Goal: Task Accomplishment & Management: Manage account settings

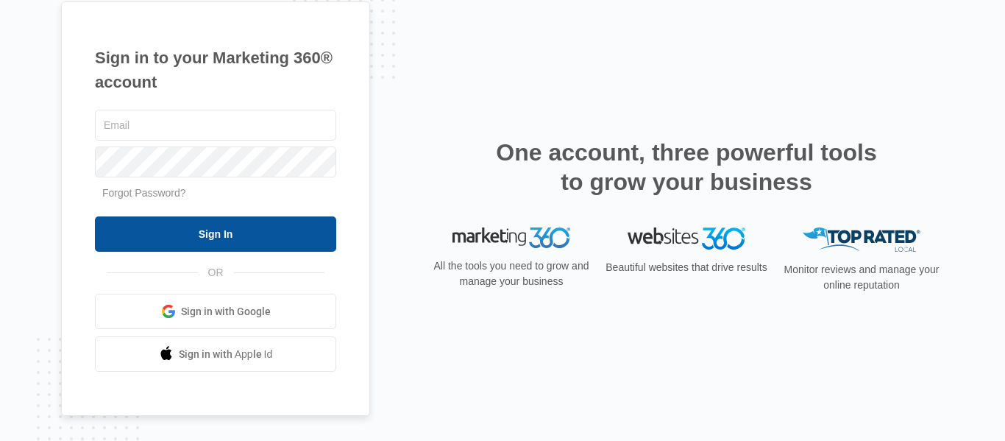
type input "[PERSON_NAME][EMAIL_ADDRESS][DOMAIN_NAME]"
click at [211, 231] on input "Sign In" at bounding box center [215, 233] width 241 height 35
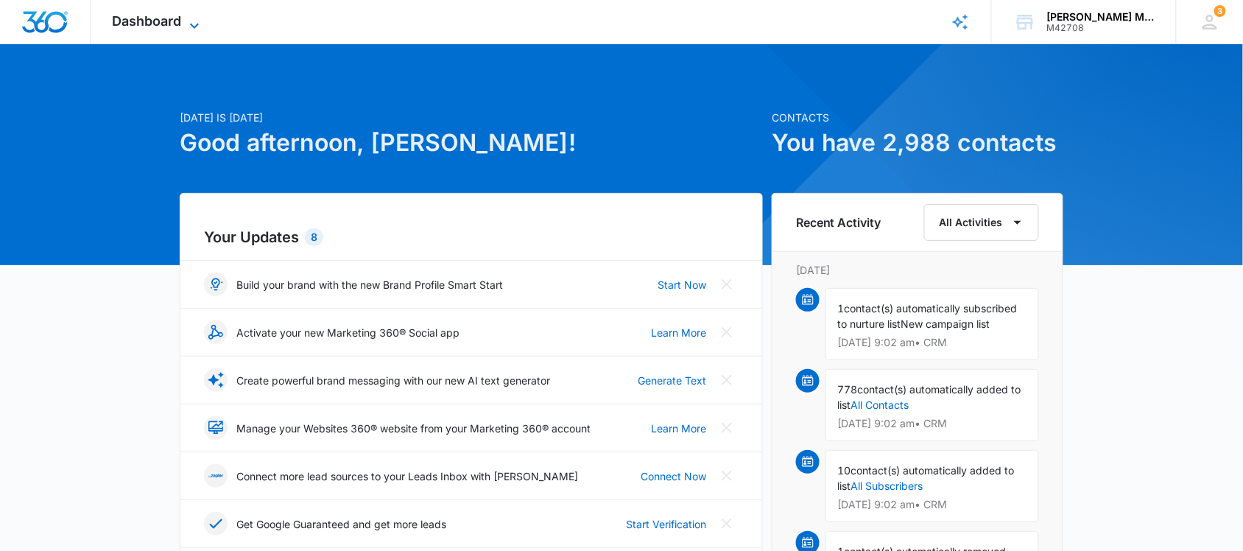
click at [155, 18] on span "Dashboard" at bounding box center [147, 20] width 69 height 15
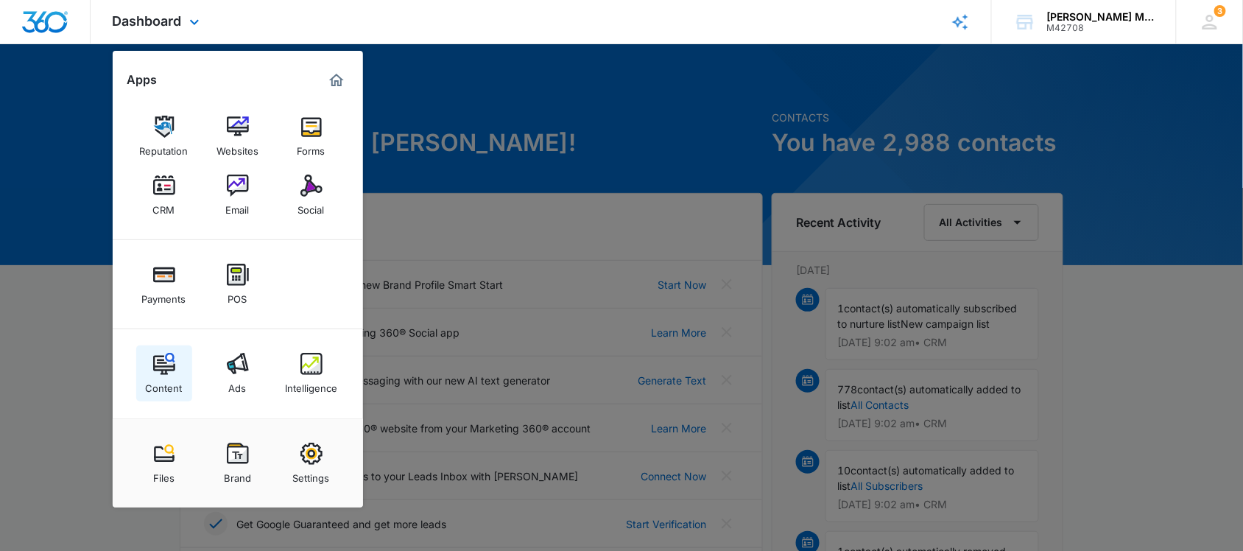
click at [163, 367] on img at bounding box center [164, 364] width 22 height 22
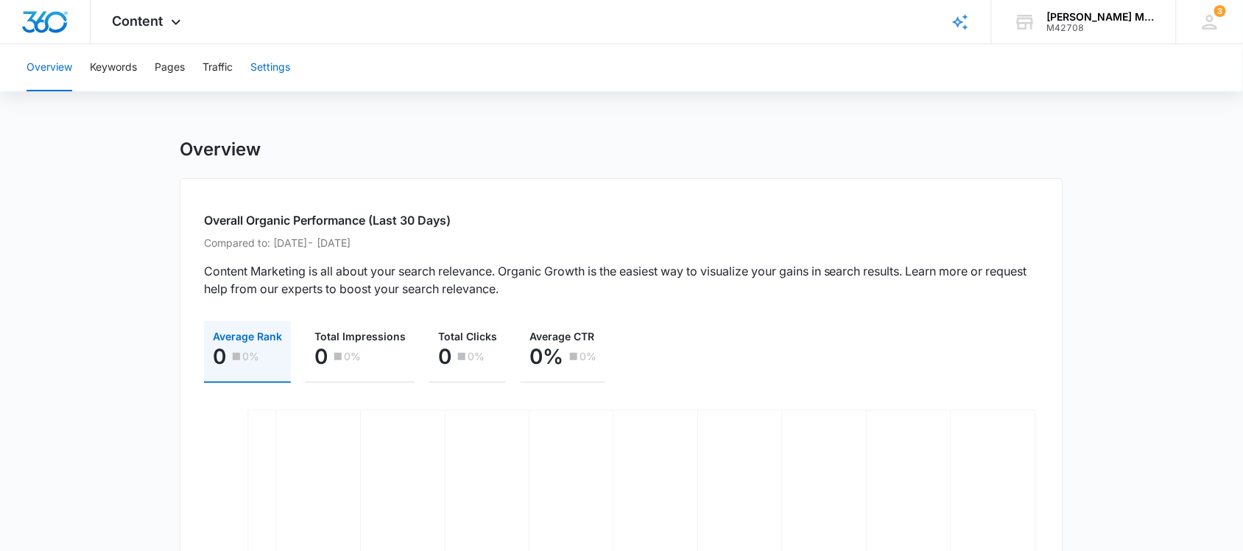
click at [263, 65] on button "Settings" at bounding box center [270, 67] width 40 height 47
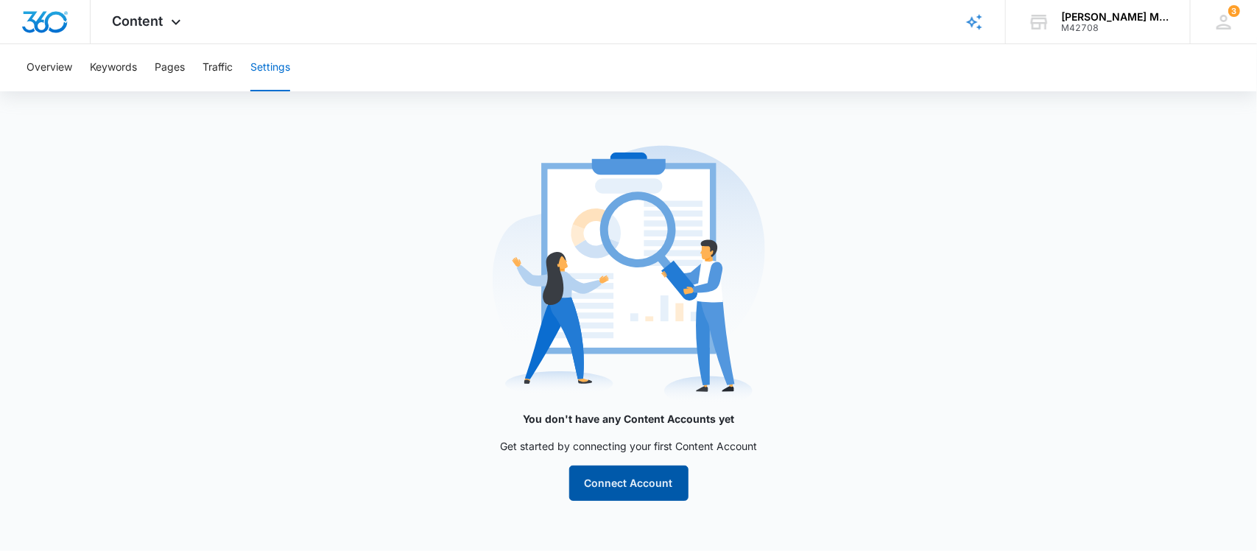
click at [637, 483] on button "Connect Account" at bounding box center [628, 482] width 119 height 35
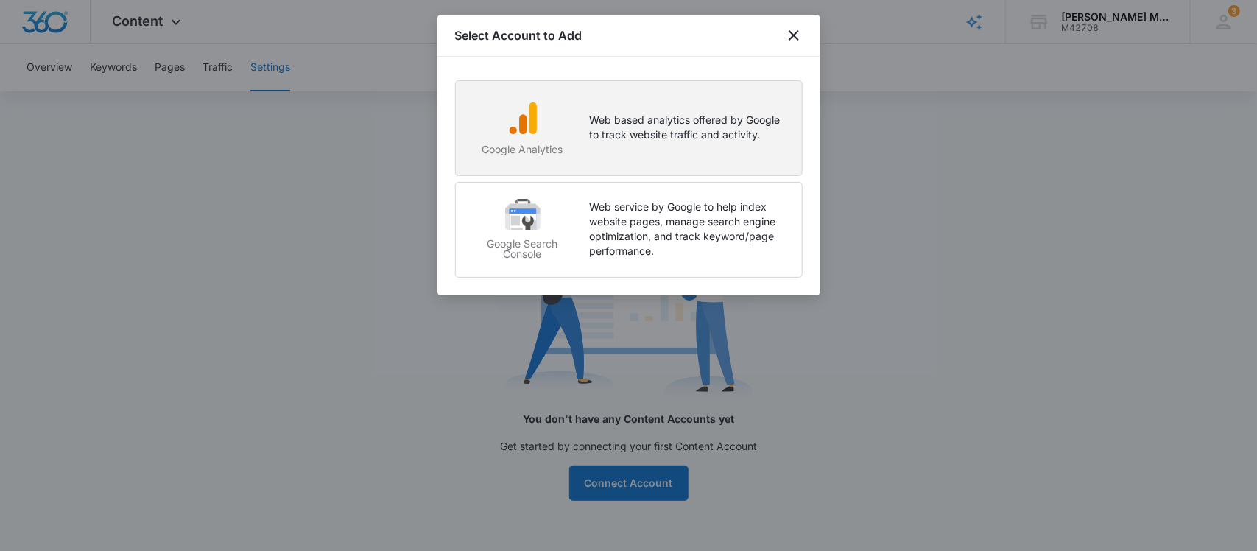
click at [526, 129] on img "button" at bounding box center [522, 117] width 35 height 35
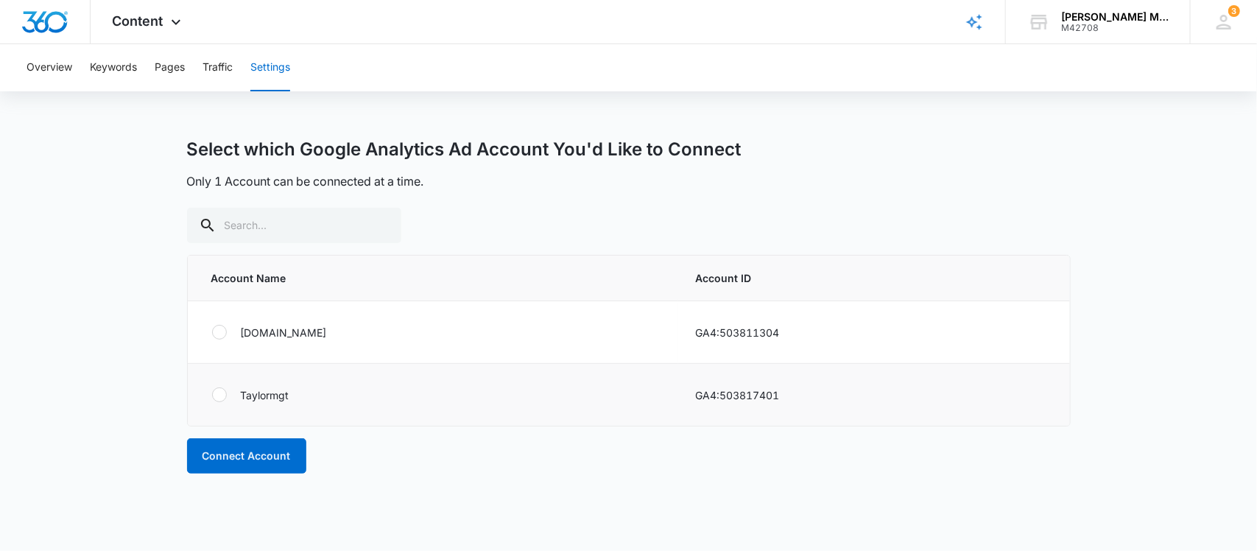
click at [219, 395] on div at bounding box center [219, 394] width 15 height 15
click at [212, 395] on input "radio" at bounding box center [211, 395] width 1 height 1
click at [245, 449] on button "Connect Account" at bounding box center [246, 455] width 119 height 35
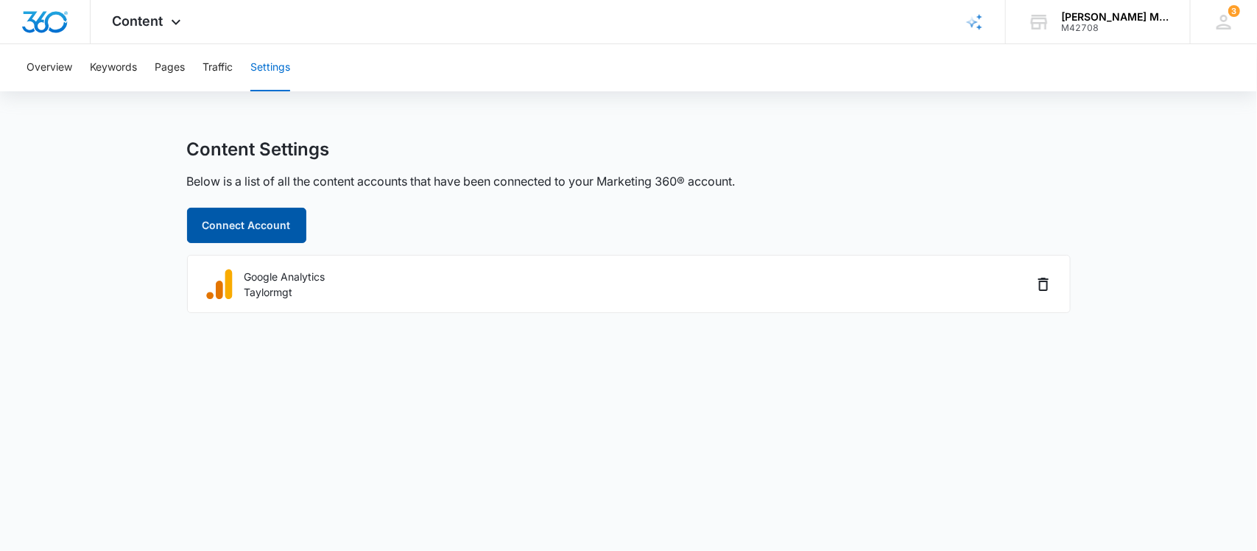
click at [244, 223] on button "Connect Account" at bounding box center [246, 225] width 119 height 35
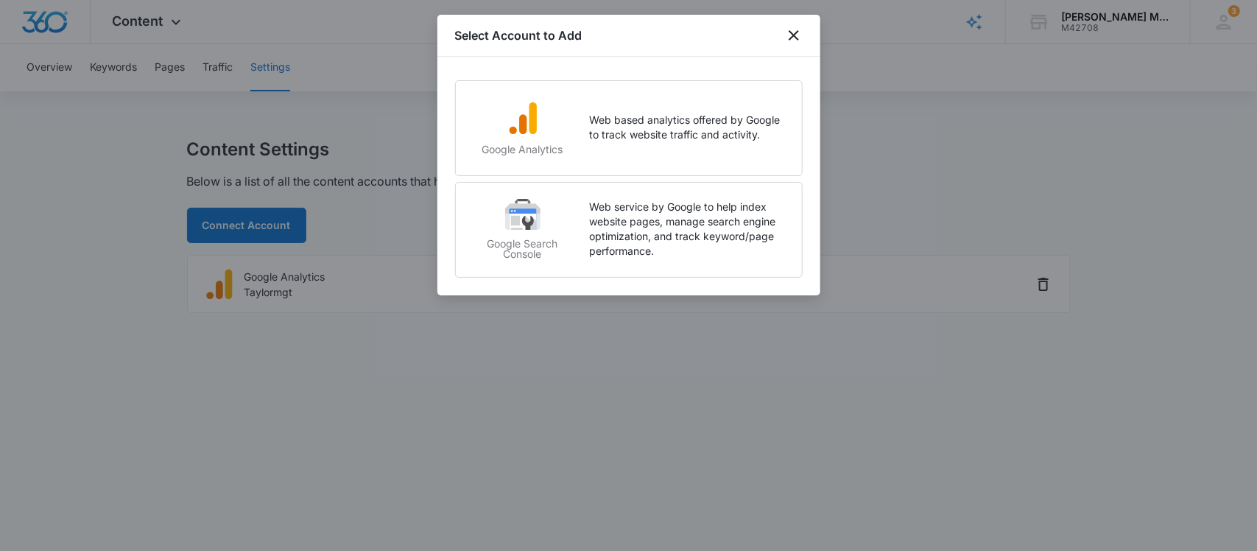
click at [598, 428] on div at bounding box center [628, 275] width 1257 height 551
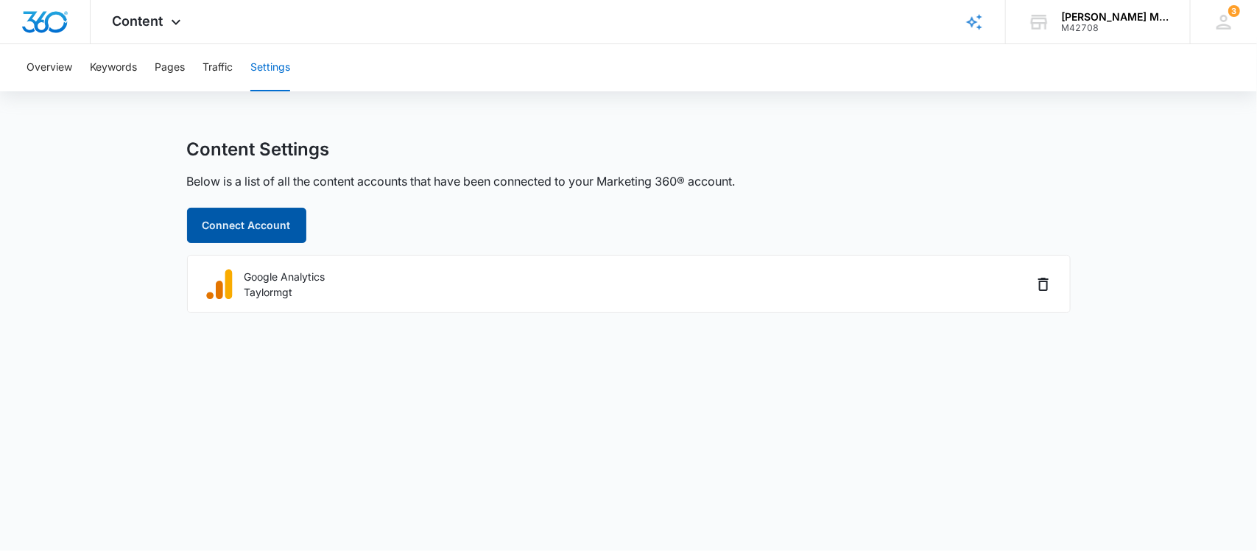
click at [269, 225] on button "Connect Account" at bounding box center [246, 225] width 119 height 35
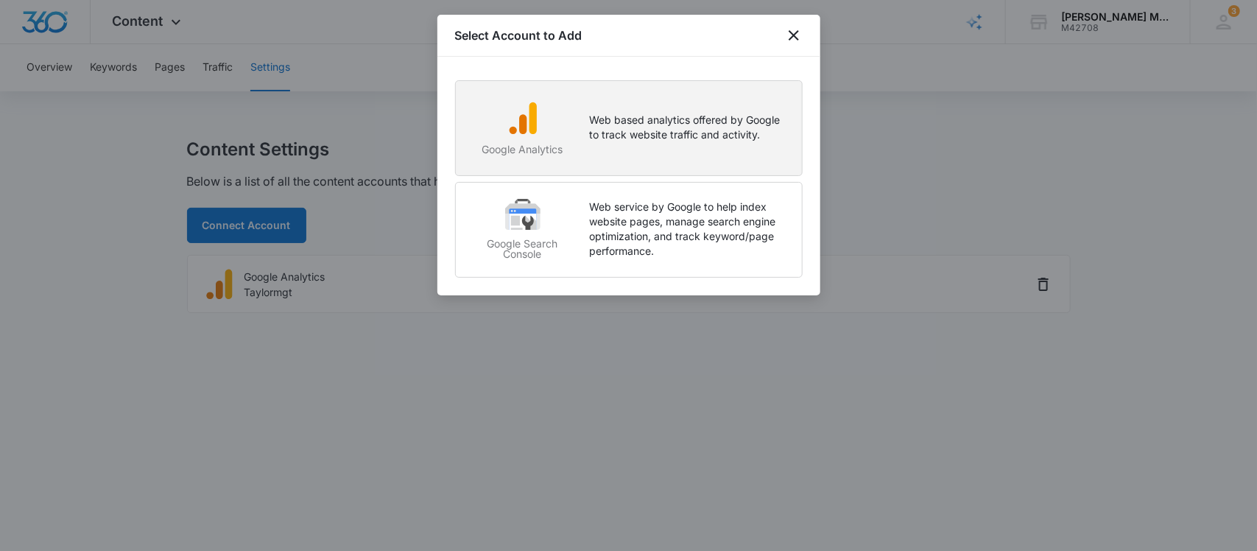
click at [696, 133] on p "Web based analytics offered by Google to track website traffic and activity." at bounding box center [688, 127] width 197 height 29
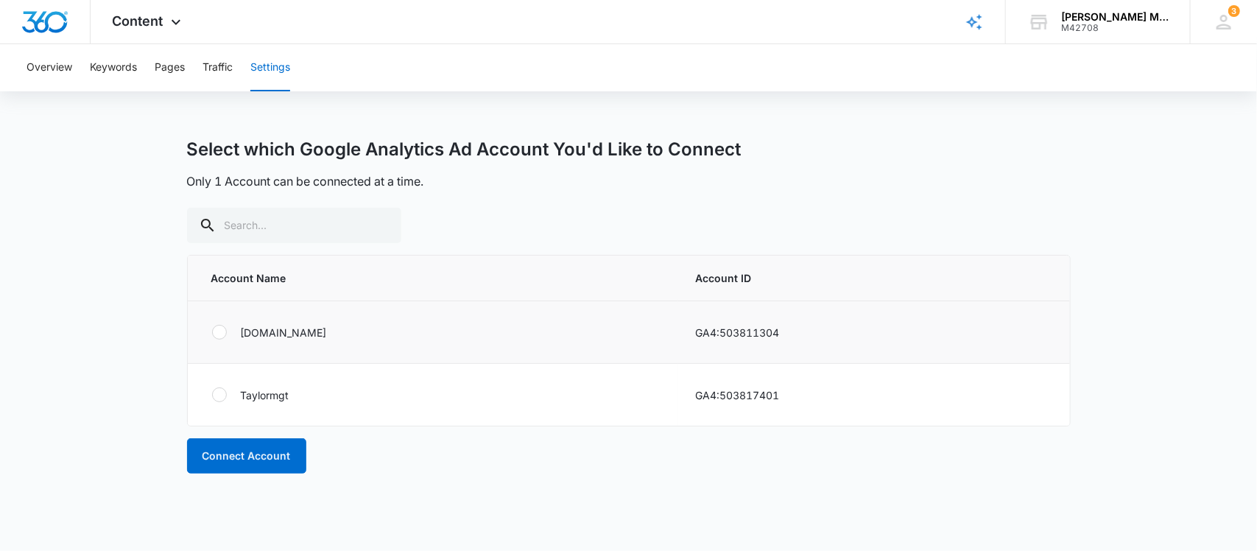
click at [222, 329] on div at bounding box center [219, 332] width 15 height 15
click at [212, 332] on input "radio" at bounding box center [211, 332] width 1 height 1
click at [624, 167] on div "Select which Google Analytics Ad Account You'd Like to Connect Only 1 Account c…" at bounding box center [628, 164] width 883 height 52
click at [216, 331] on div at bounding box center [219, 331] width 7 height 7
click at [212, 332] on input "radio" at bounding box center [211, 332] width 1 height 1
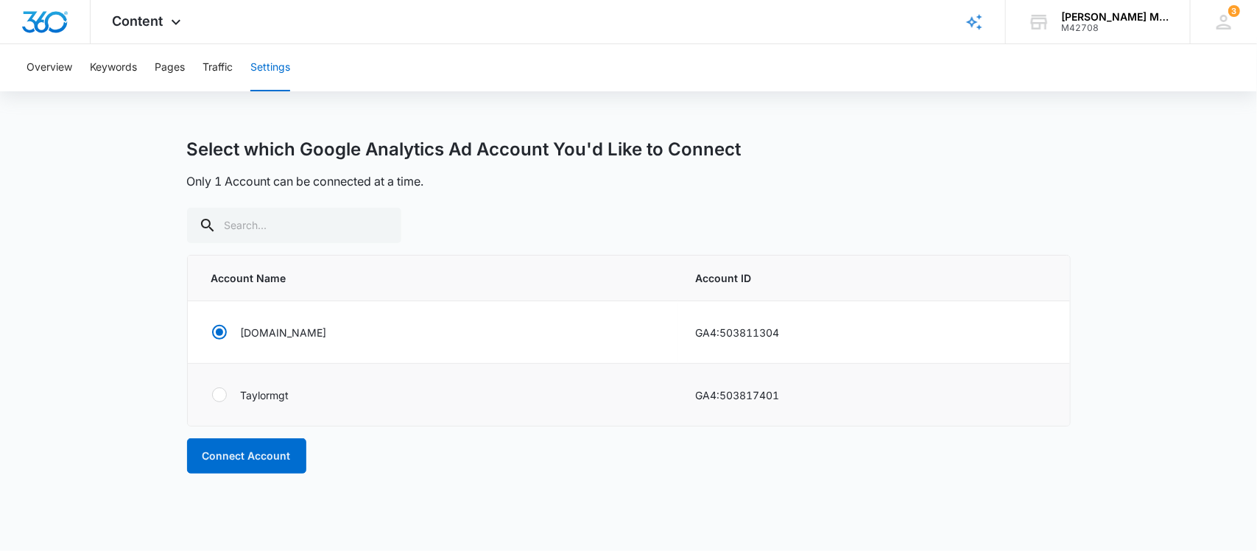
click at [222, 397] on div at bounding box center [219, 394] width 15 height 15
click at [212, 395] on input "radio" at bounding box center [211, 395] width 1 height 1
click at [217, 392] on div at bounding box center [219, 394] width 15 height 15
click at [212, 395] on input "radio" at bounding box center [211, 395] width 1 height 1
click at [234, 459] on button "Connect Account" at bounding box center [246, 455] width 119 height 35
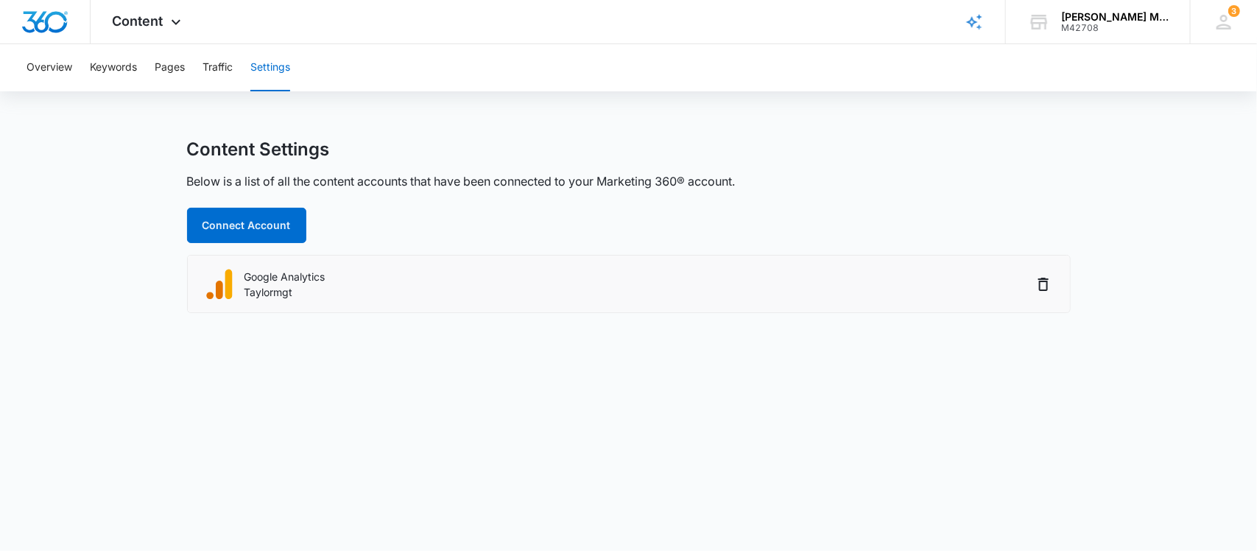
click at [343, 302] on li "Google Analytics Taylormgt" at bounding box center [629, 283] width 882 height 57
click at [255, 222] on button "Connect Account" at bounding box center [246, 225] width 119 height 35
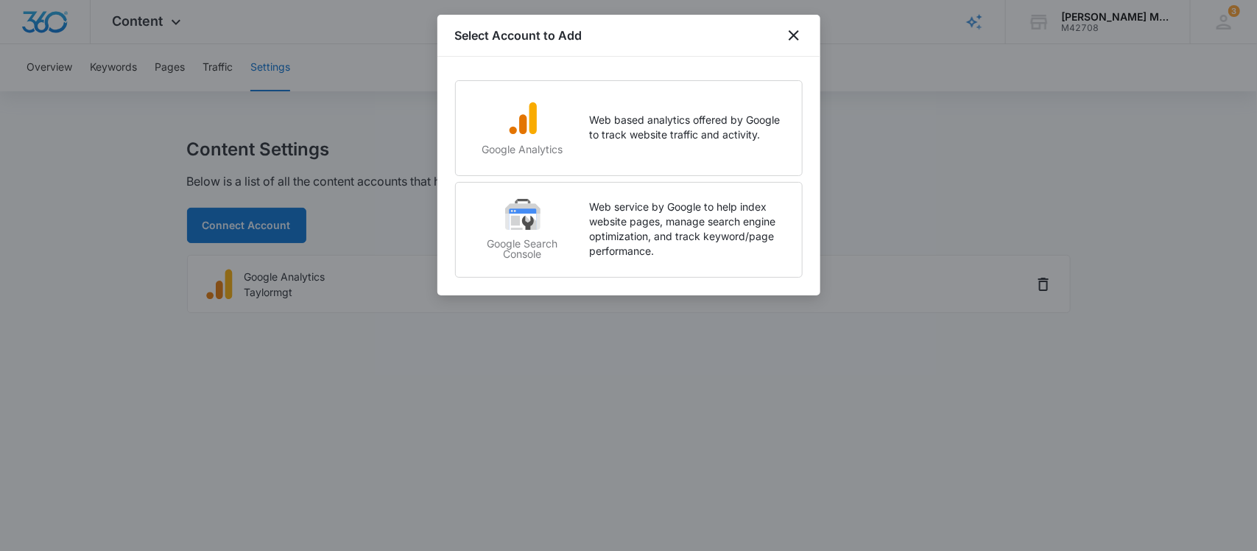
click at [502, 356] on div at bounding box center [628, 275] width 1257 height 551
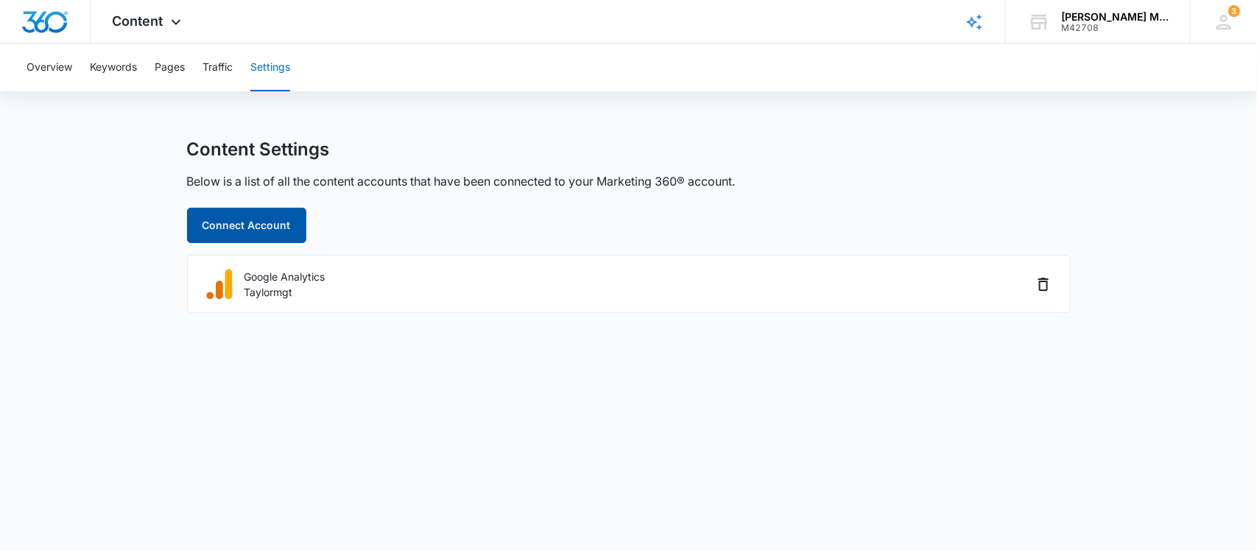
click at [259, 226] on button "Connect Account" at bounding box center [246, 225] width 119 height 35
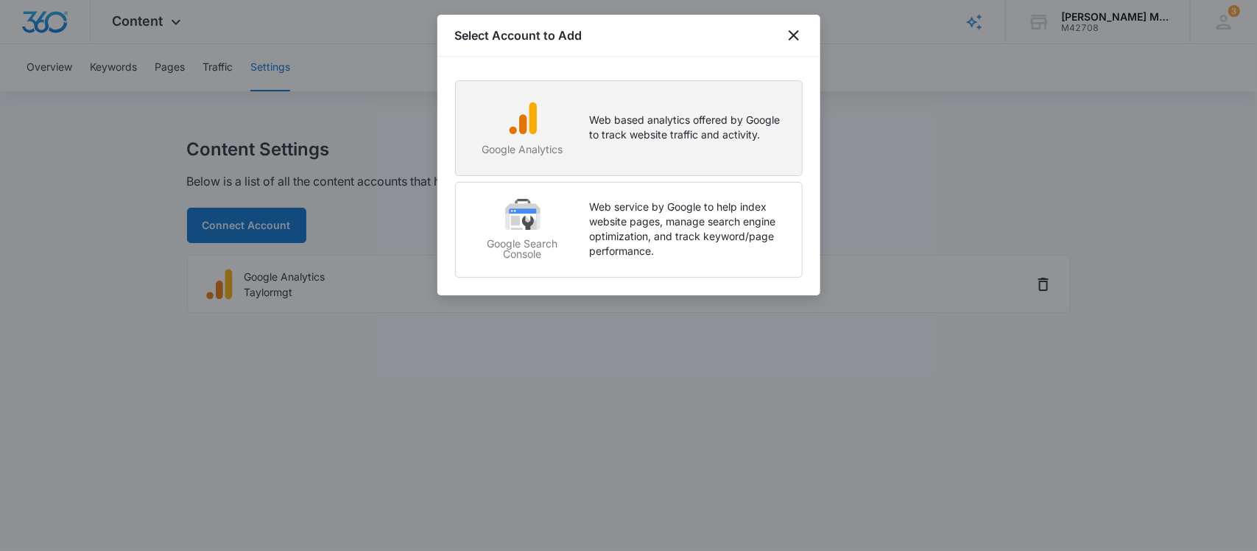
click at [663, 135] on p "Web based analytics offered by Google to track website traffic and activity." at bounding box center [688, 127] width 197 height 29
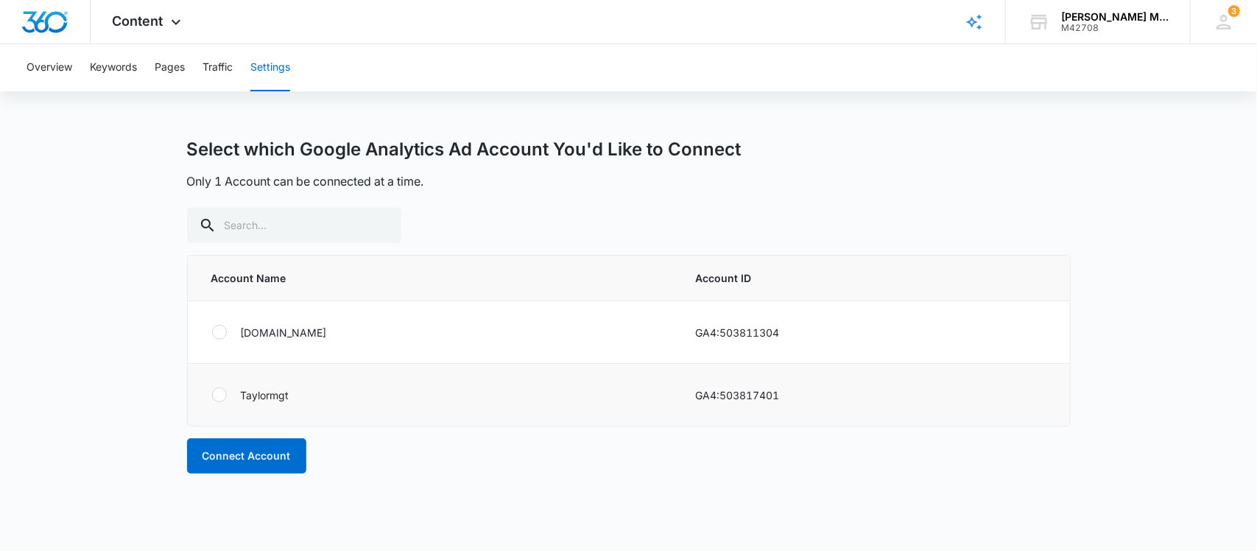
click at [213, 392] on div at bounding box center [219, 394] width 15 height 15
click at [212, 395] on input "radio" at bounding box center [211, 395] width 1 height 1
radio input "true"
click at [255, 453] on button "Connect Account" at bounding box center [246, 455] width 119 height 35
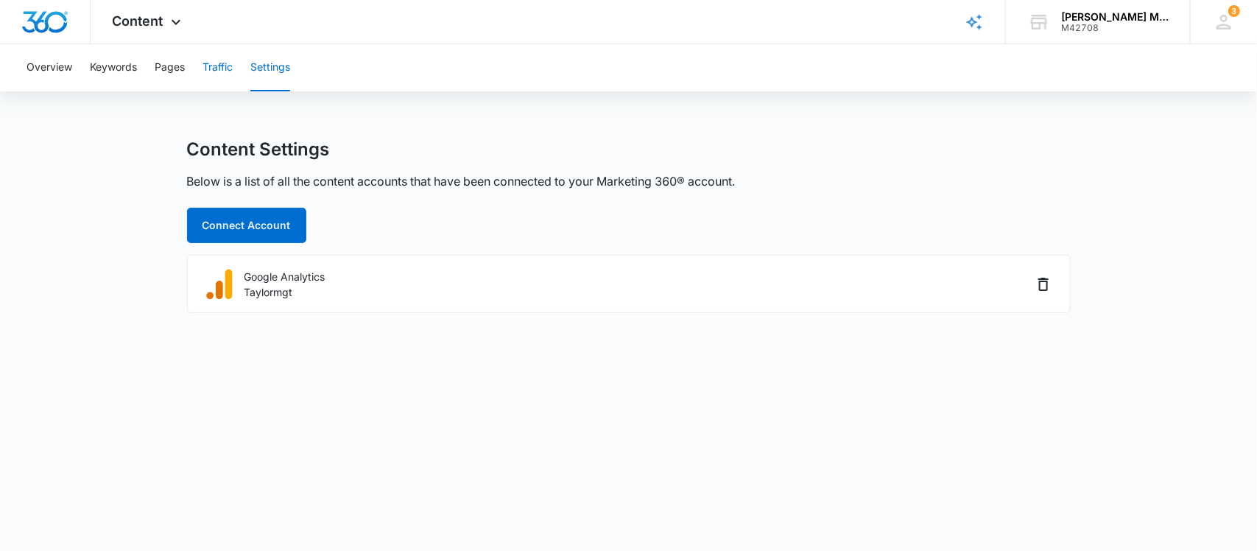
click at [225, 64] on button "Traffic" at bounding box center [217, 67] width 30 height 47
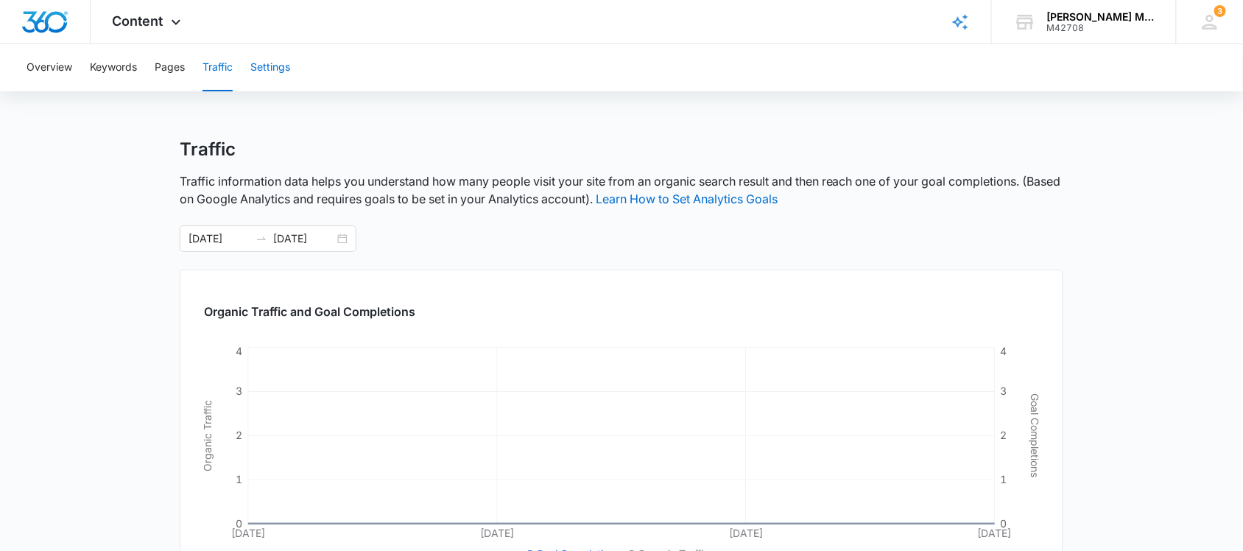
click at [261, 68] on button "Settings" at bounding box center [270, 67] width 40 height 47
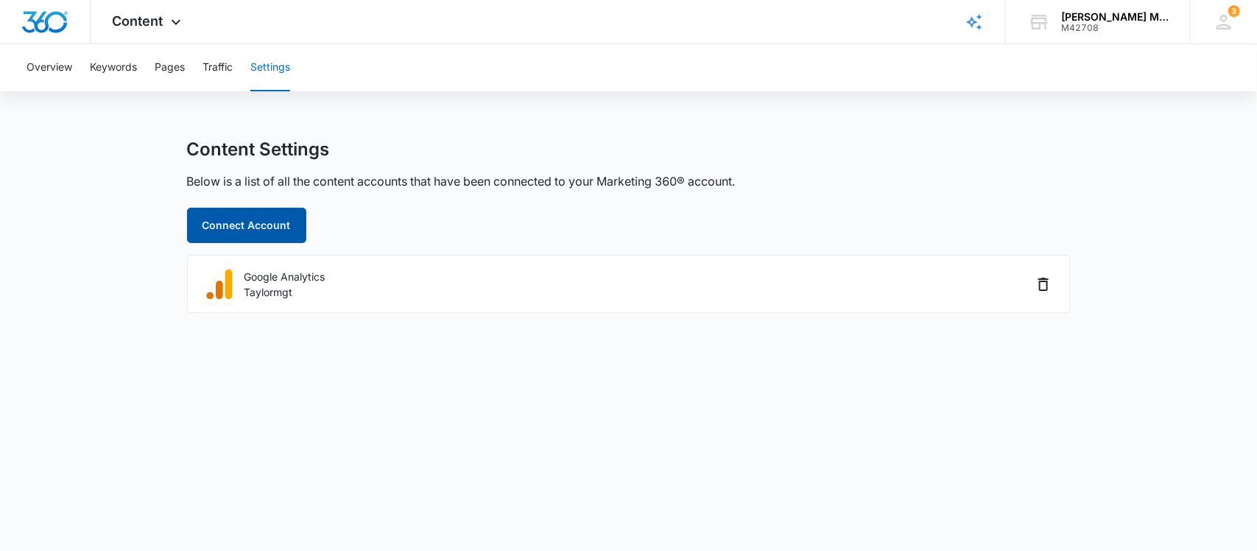
click at [252, 221] on button "Connect Account" at bounding box center [246, 225] width 119 height 35
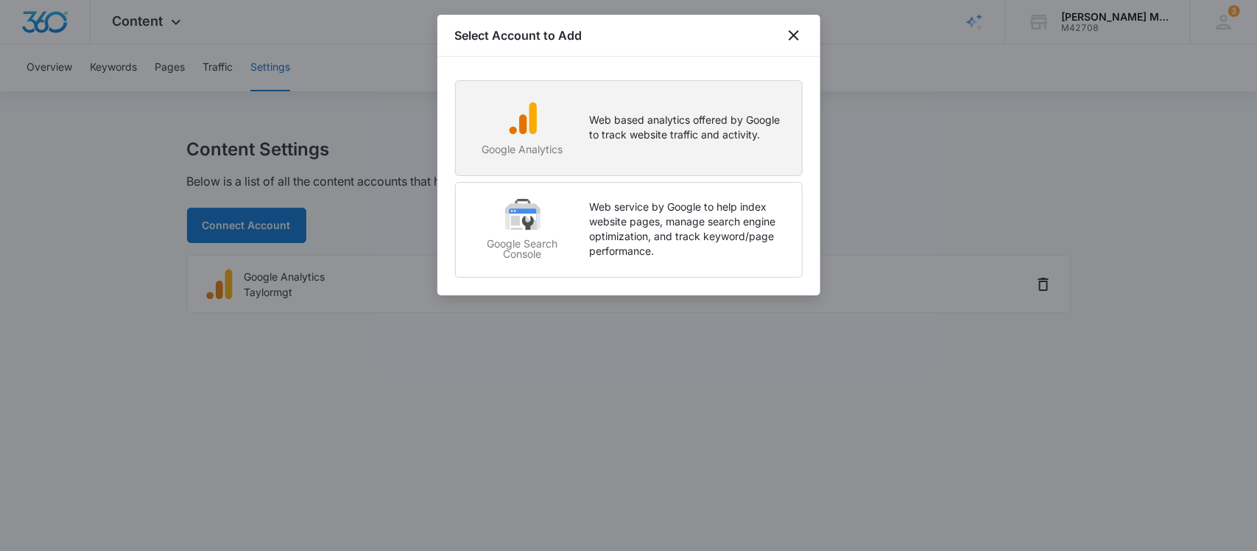
click at [554, 138] on div "Google Analytics" at bounding box center [522, 132] width 105 height 65
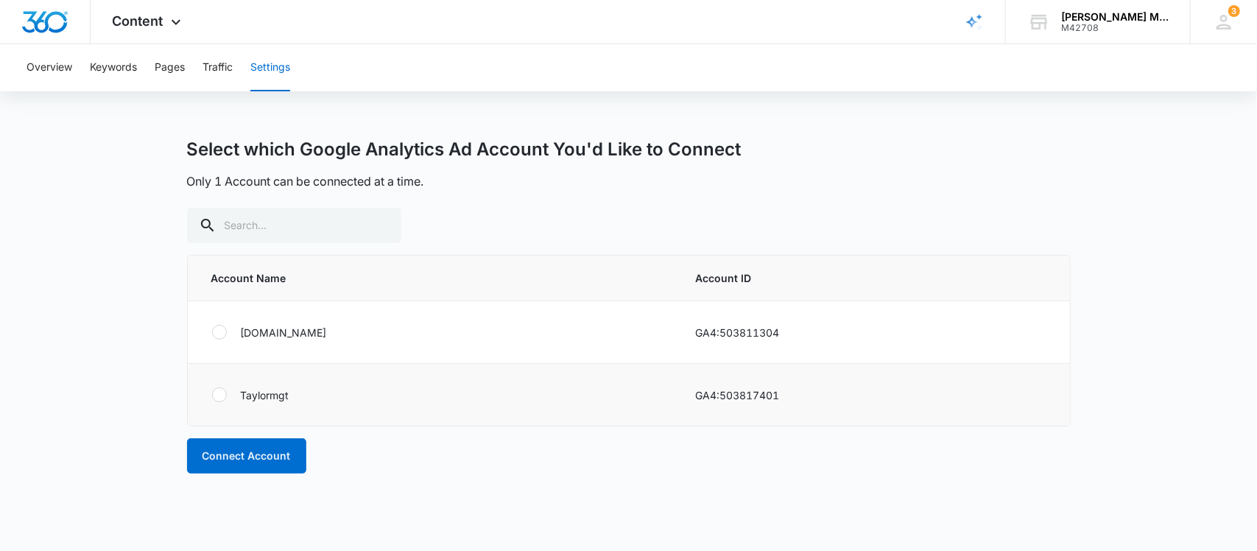
click at [219, 396] on div at bounding box center [219, 394] width 15 height 15
click at [212, 395] on input "radio" at bounding box center [211, 395] width 1 height 1
click at [403, 388] on div "Taylormgt" at bounding box center [435, 394] width 449 height 32
click at [219, 397] on div at bounding box center [219, 394] width 15 height 15
click at [212, 395] on input "radio" at bounding box center [211, 395] width 1 height 1
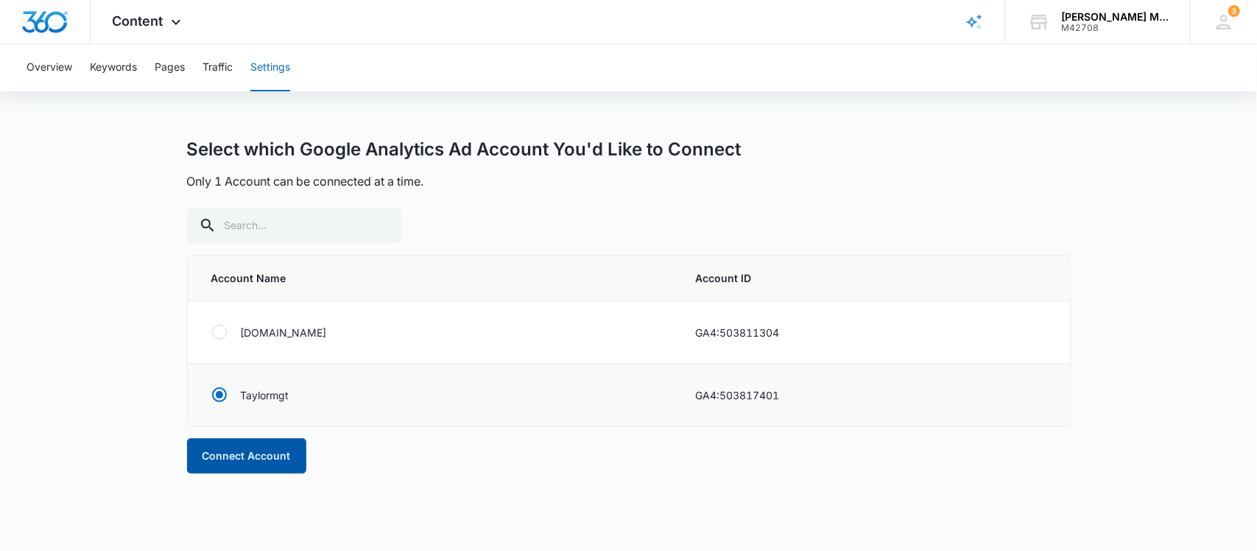
click at [230, 457] on button "Connect Account" at bounding box center [246, 455] width 119 height 35
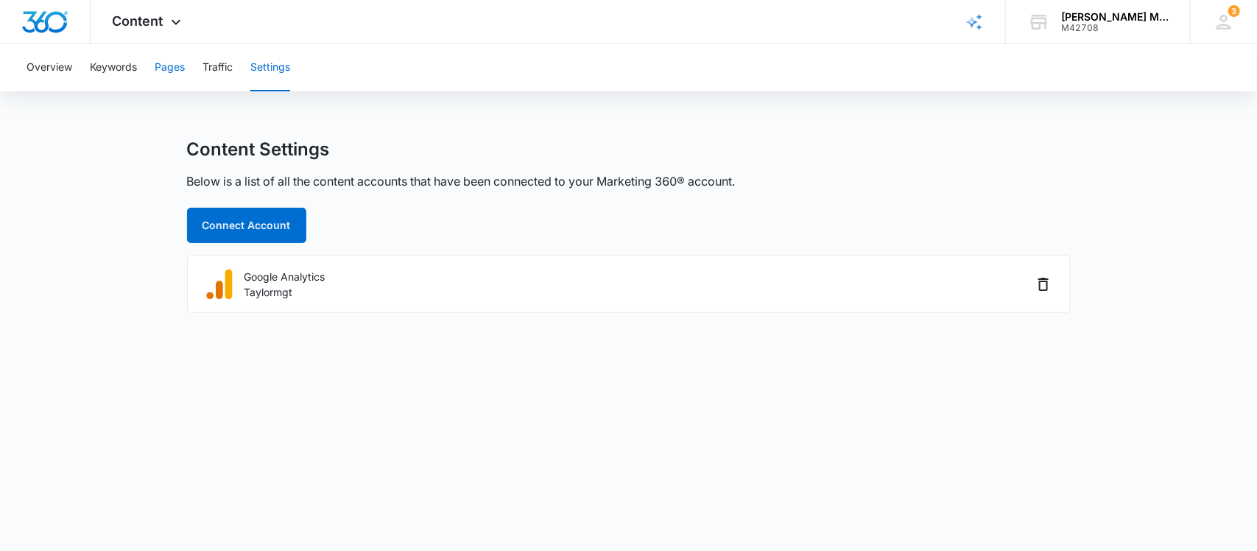
click at [175, 68] on button "Pages" at bounding box center [170, 67] width 30 height 47
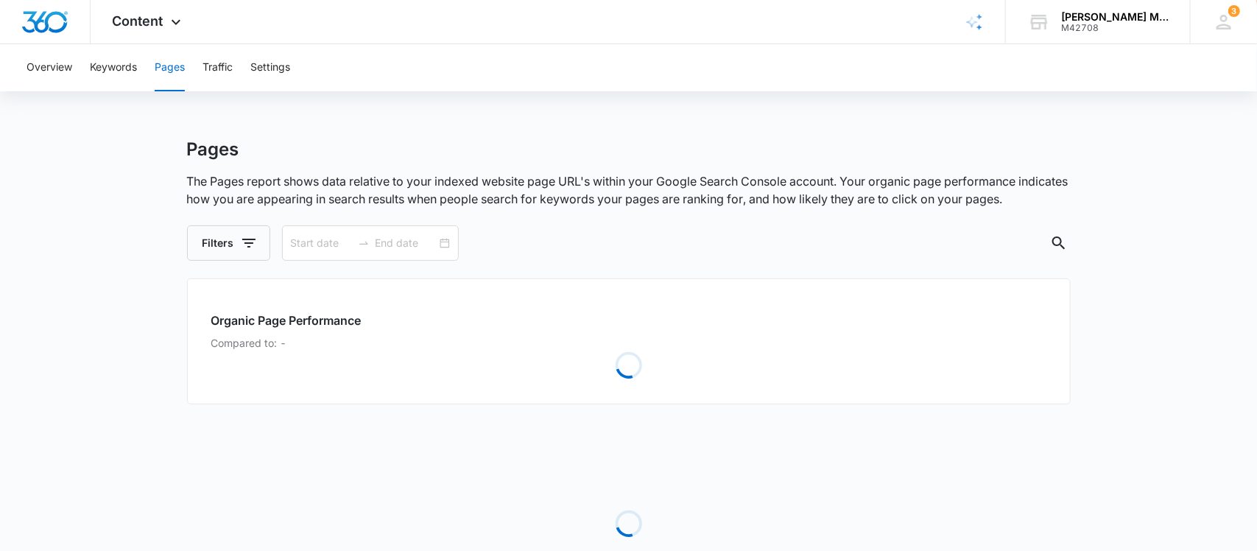
type input "[DATE]"
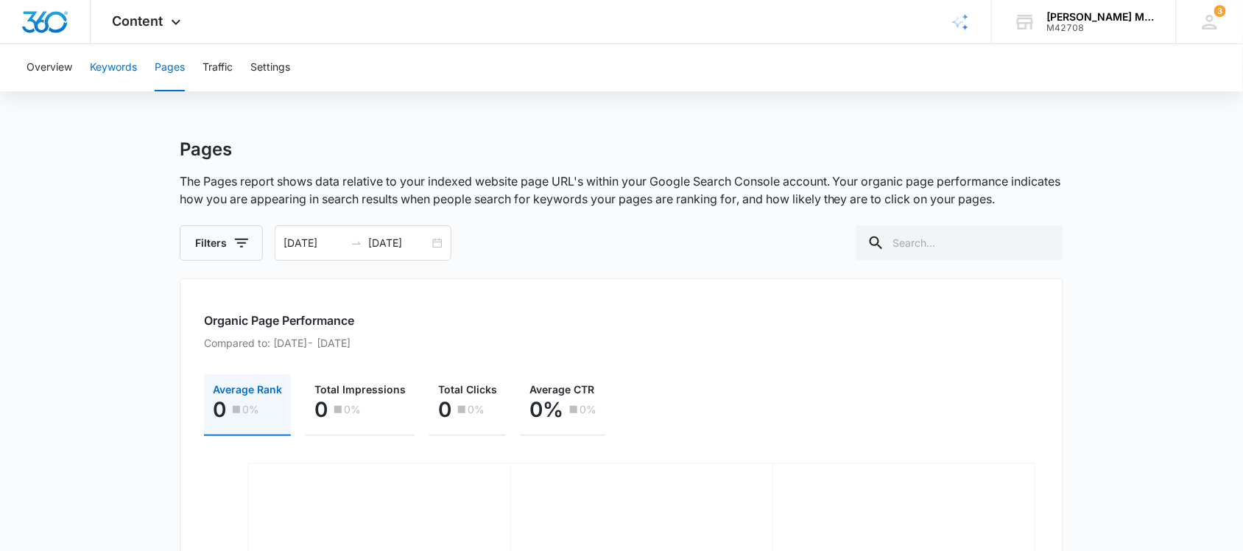
click at [129, 64] on button "Keywords" at bounding box center [113, 67] width 47 height 47
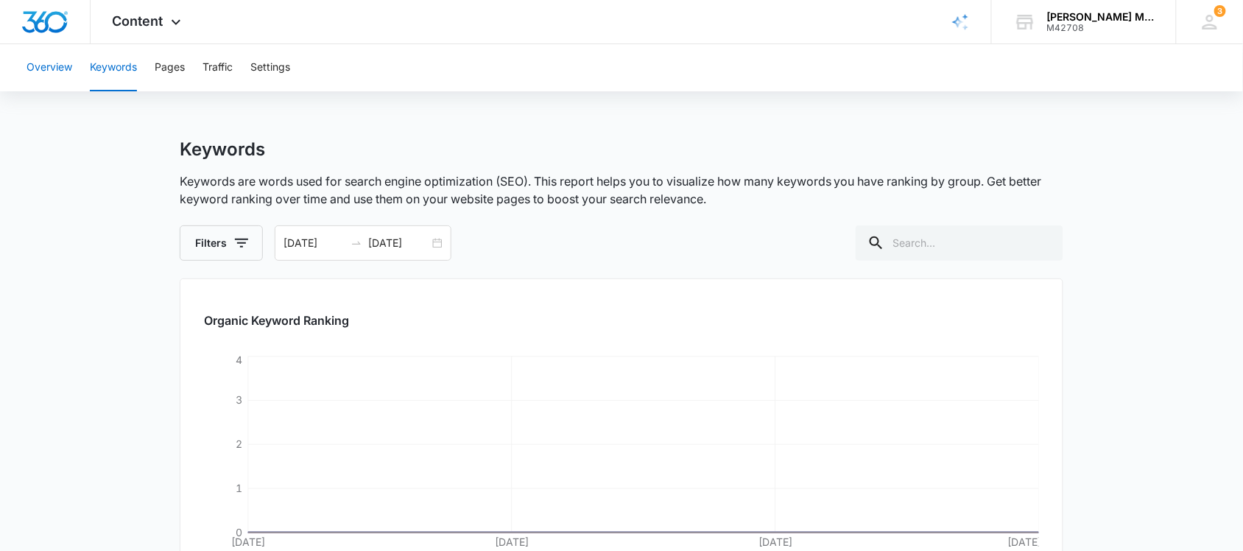
click at [53, 70] on button "Overview" at bounding box center [49, 67] width 46 height 47
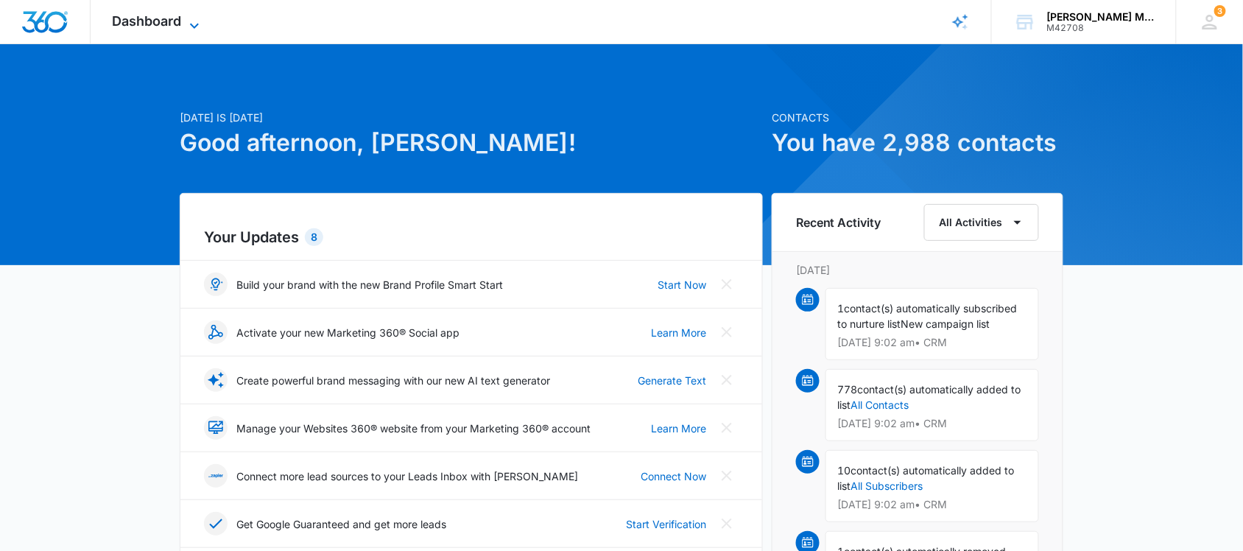
click at [164, 24] on span "Dashboard" at bounding box center [147, 20] width 69 height 15
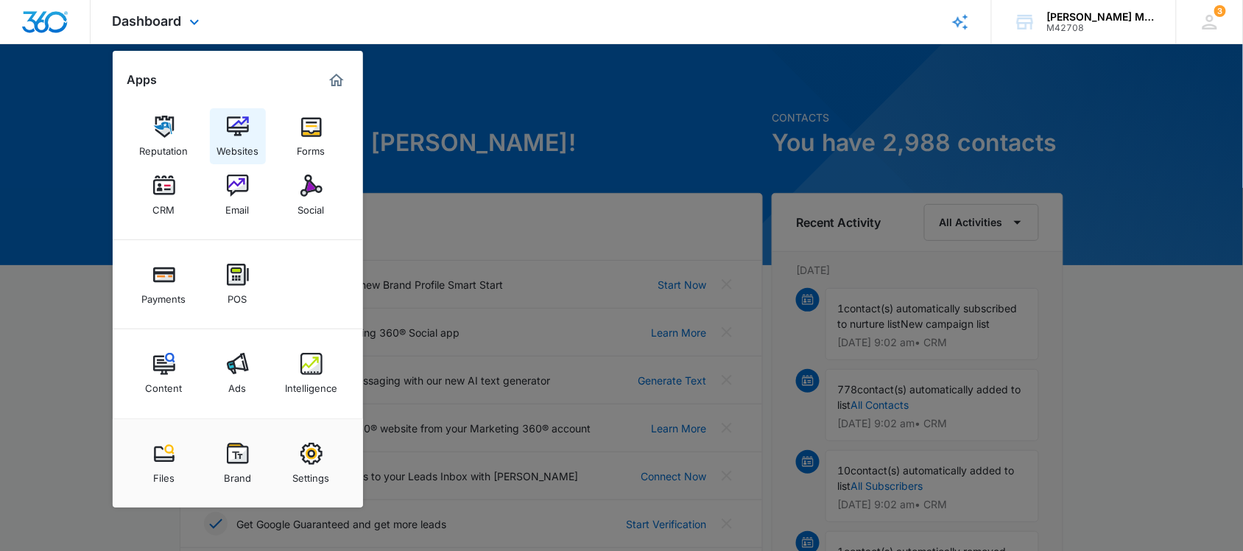
click at [236, 127] on img at bounding box center [238, 127] width 22 height 22
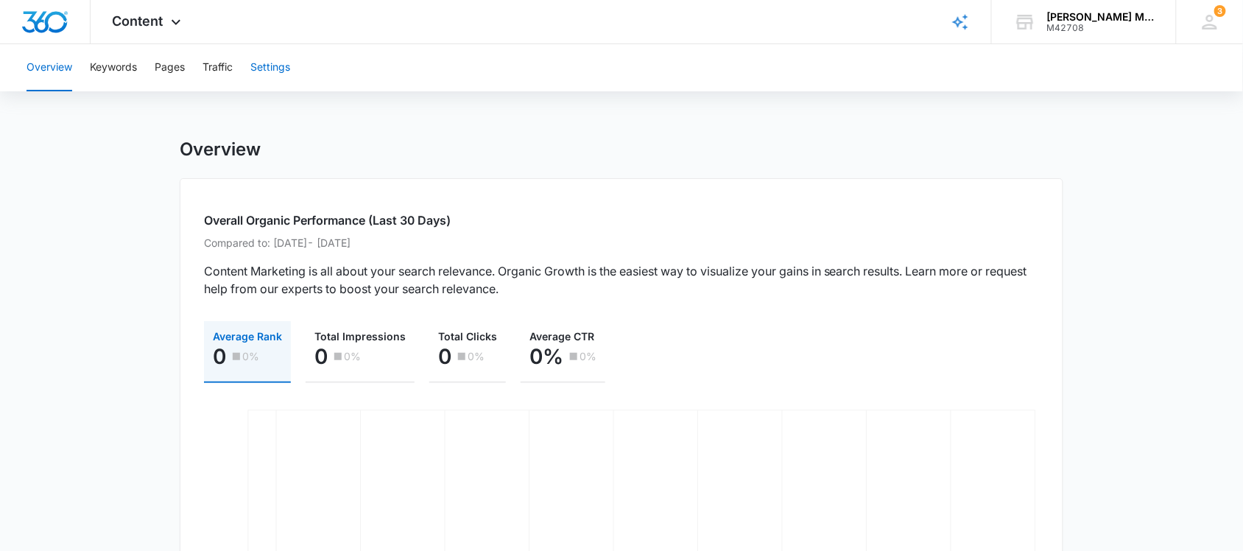
click at [269, 65] on button "Settings" at bounding box center [270, 67] width 40 height 47
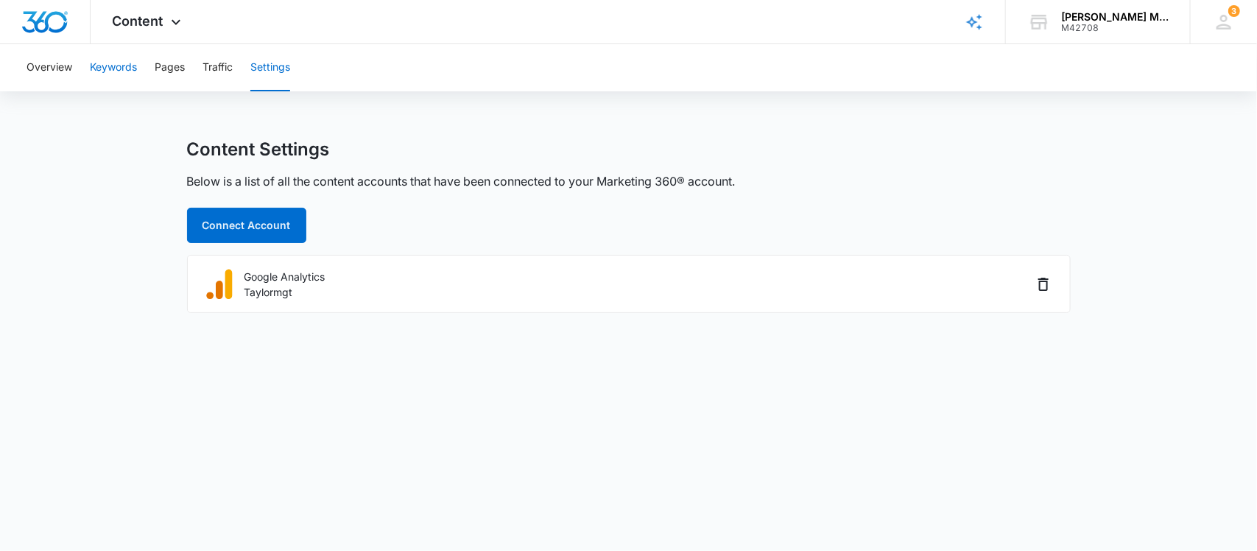
click at [112, 66] on button "Keywords" at bounding box center [113, 67] width 47 height 47
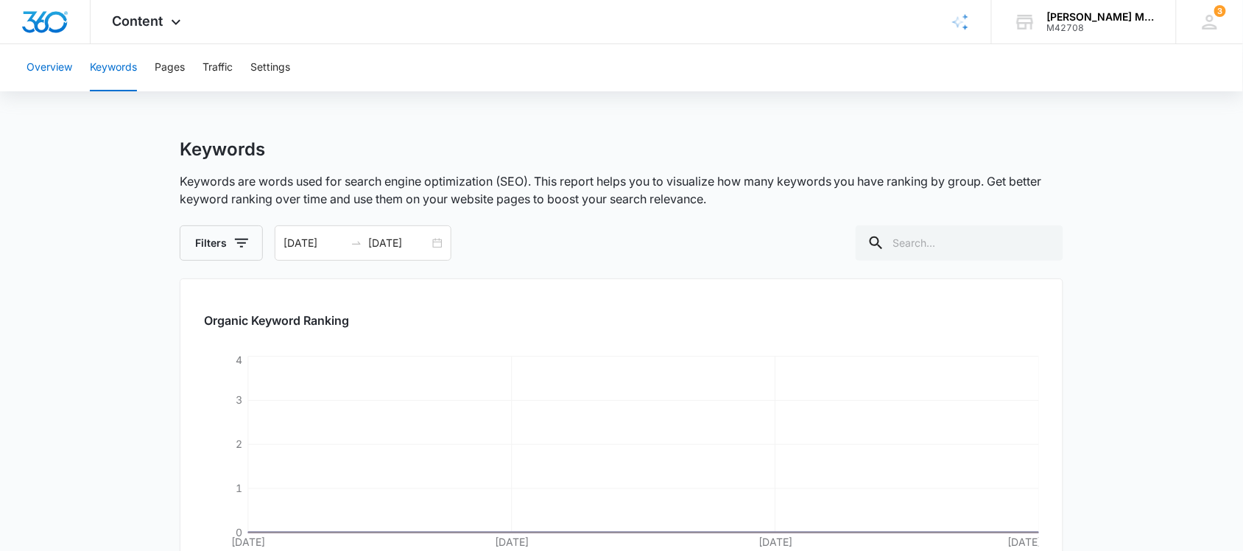
click at [60, 63] on button "Overview" at bounding box center [49, 67] width 46 height 47
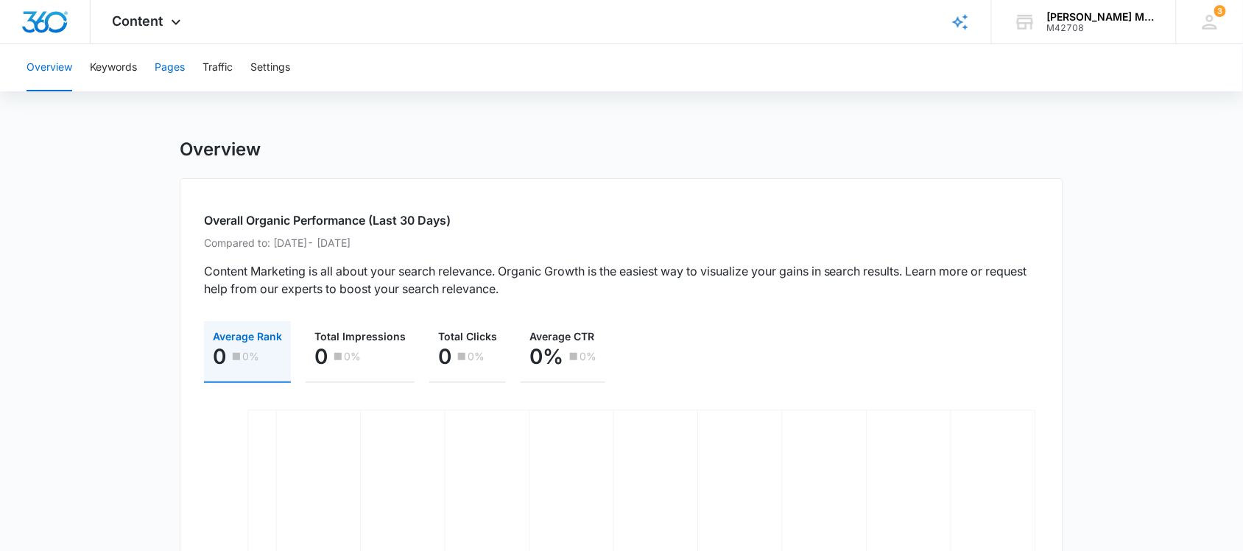
click at [182, 63] on button "Pages" at bounding box center [170, 67] width 30 height 47
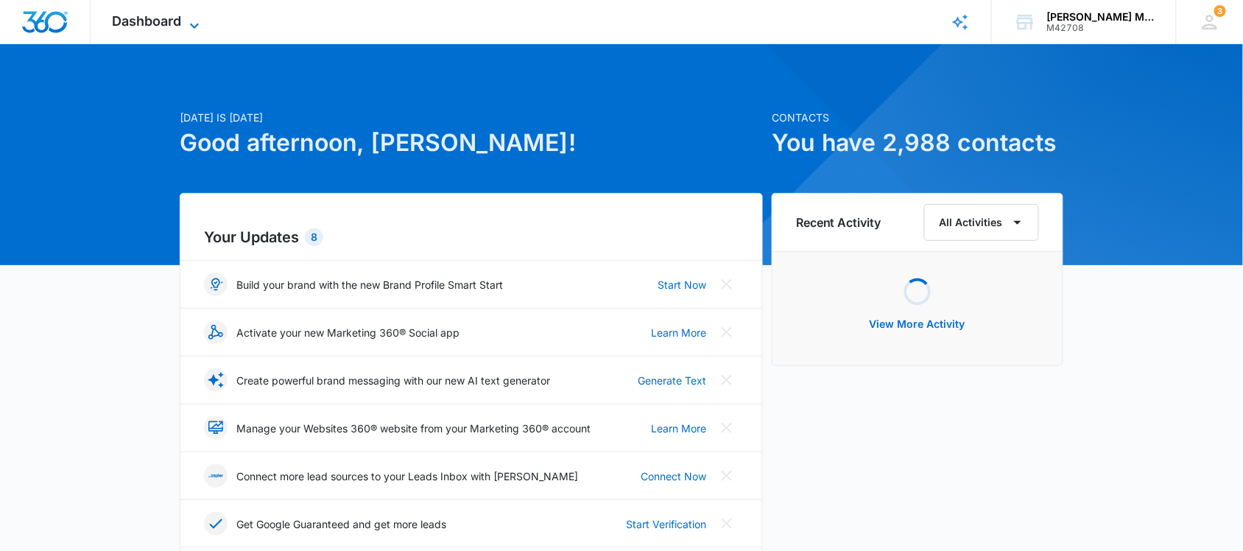
click at [175, 22] on span "Dashboard" at bounding box center [147, 20] width 69 height 15
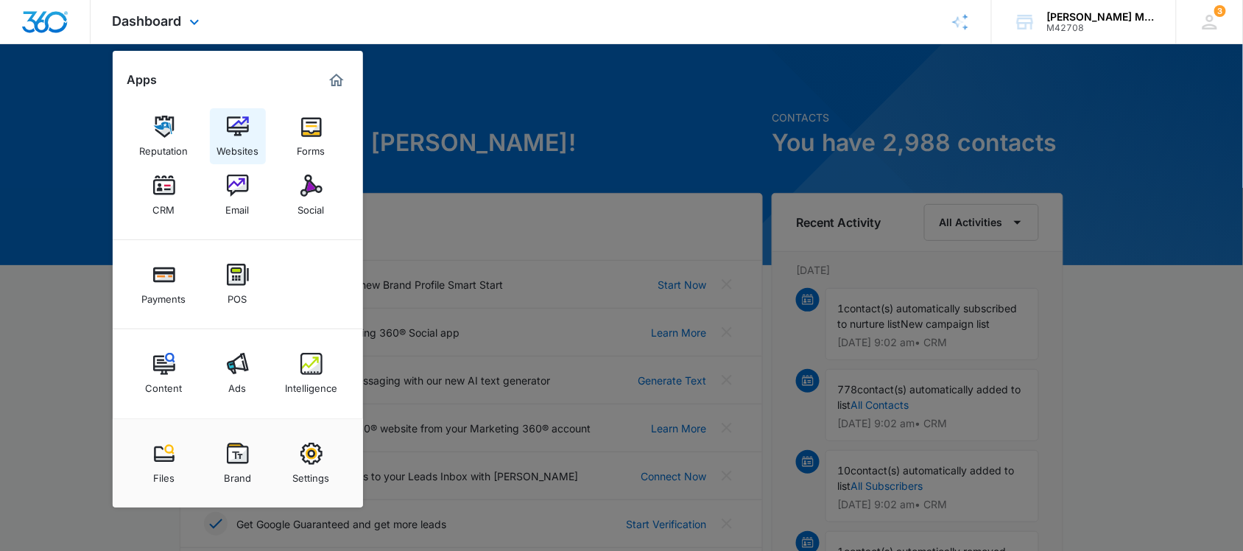
click at [230, 134] on img at bounding box center [238, 127] width 22 height 22
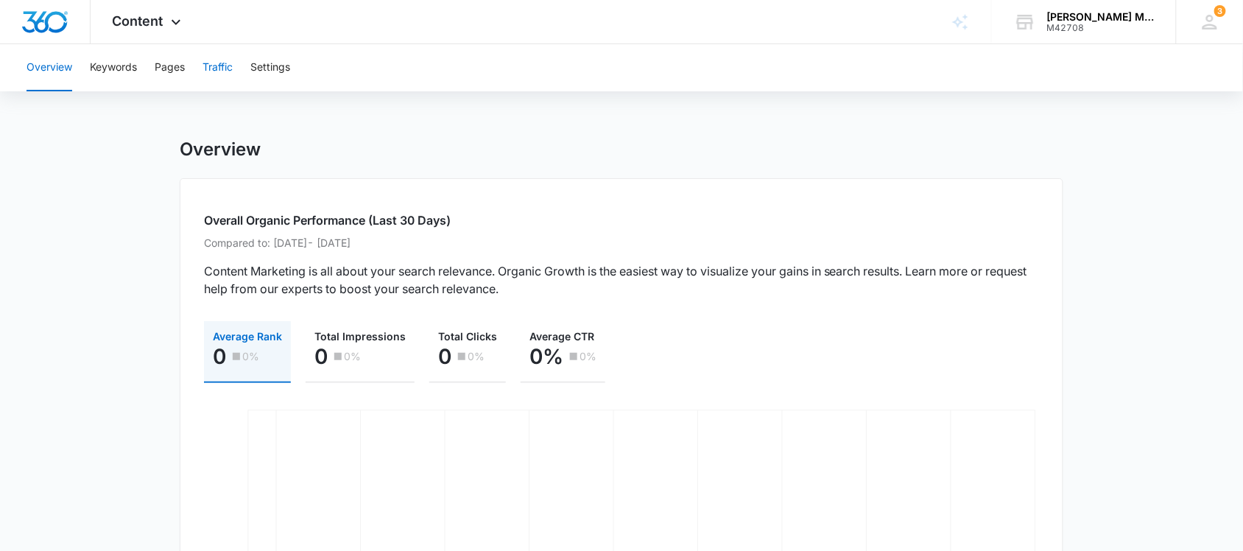
click at [210, 77] on button "Traffic" at bounding box center [217, 67] width 30 height 47
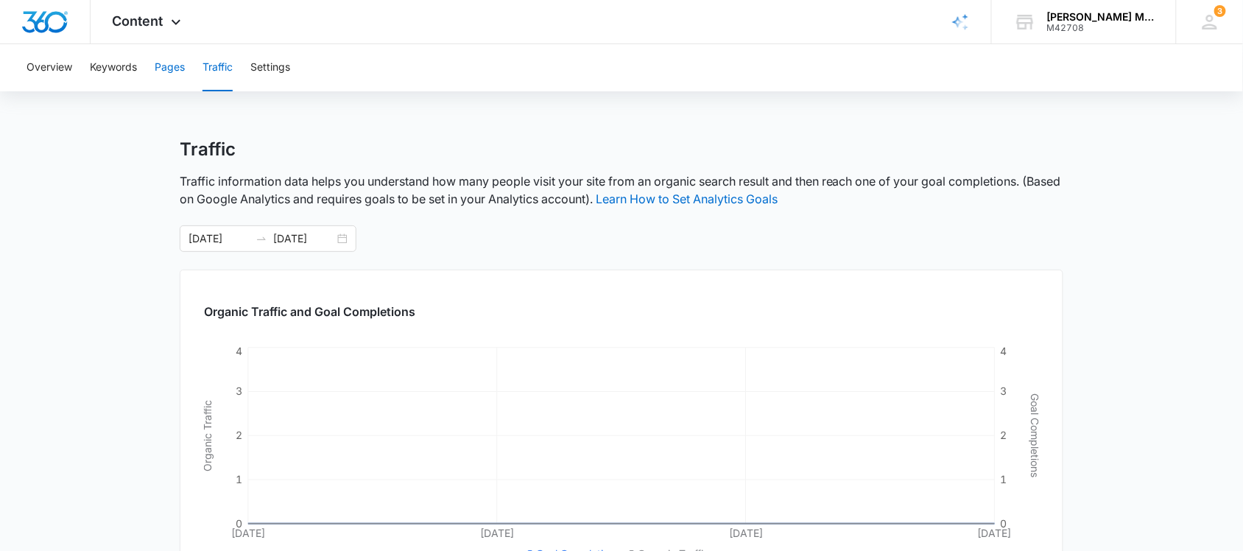
click at [175, 65] on button "Pages" at bounding box center [170, 67] width 30 height 47
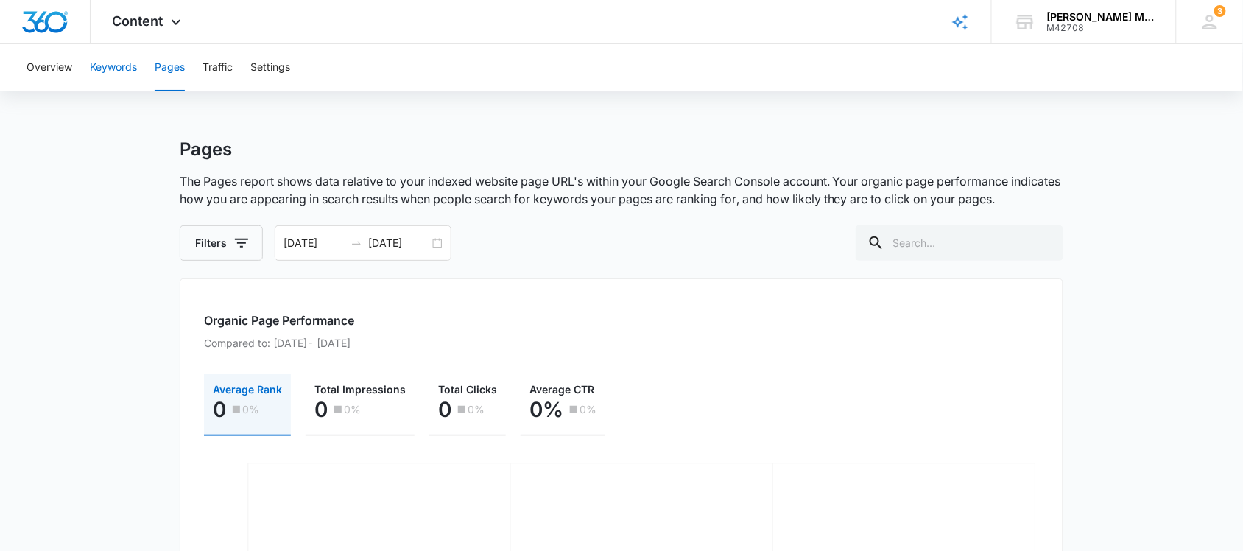
click at [120, 64] on button "Keywords" at bounding box center [113, 67] width 47 height 47
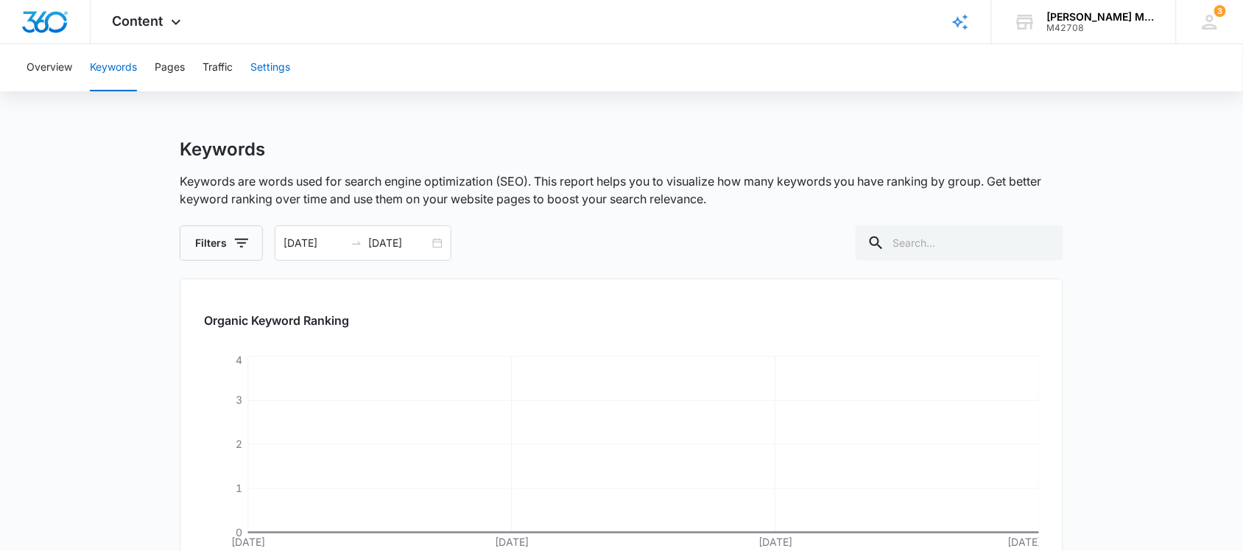
click at [261, 60] on button "Settings" at bounding box center [270, 67] width 40 height 47
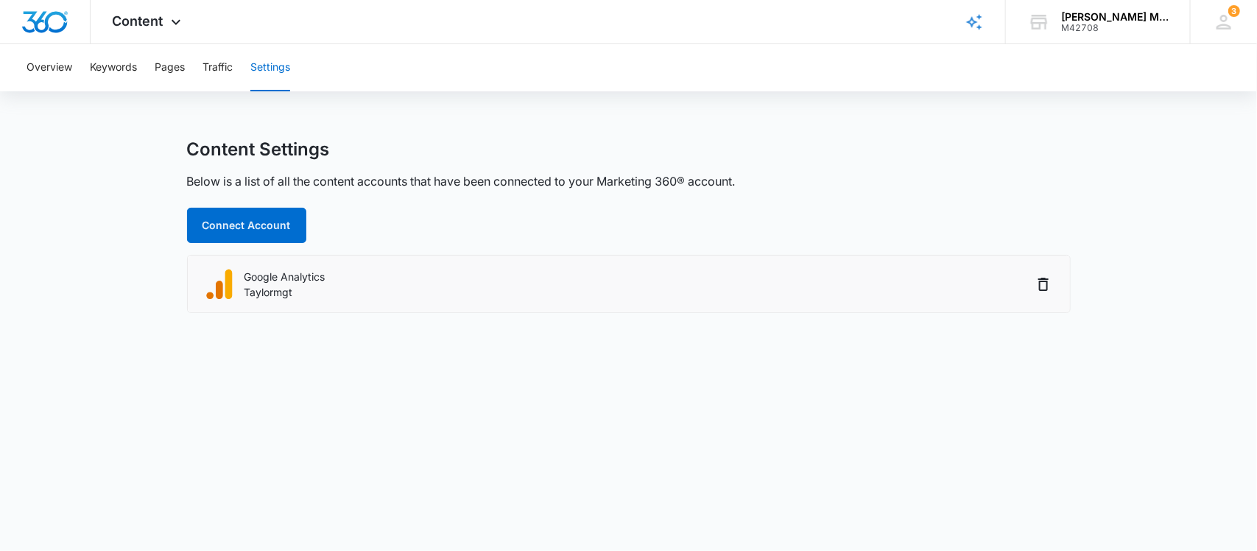
click at [521, 262] on li "Google Analytics Taylormgt" at bounding box center [629, 283] width 882 height 57
click at [284, 276] on p "Google Analytics" at bounding box center [284, 276] width 81 height 15
click at [211, 64] on button "Traffic" at bounding box center [217, 67] width 30 height 47
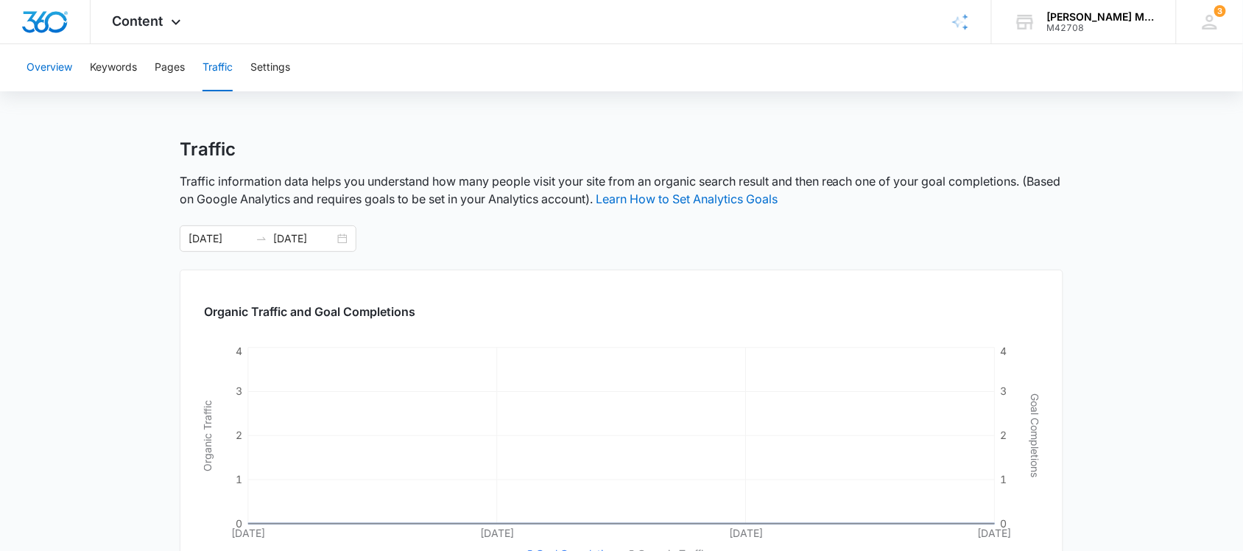
click at [46, 57] on button "Overview" at bounding box center [49, 67] width 46 height 47
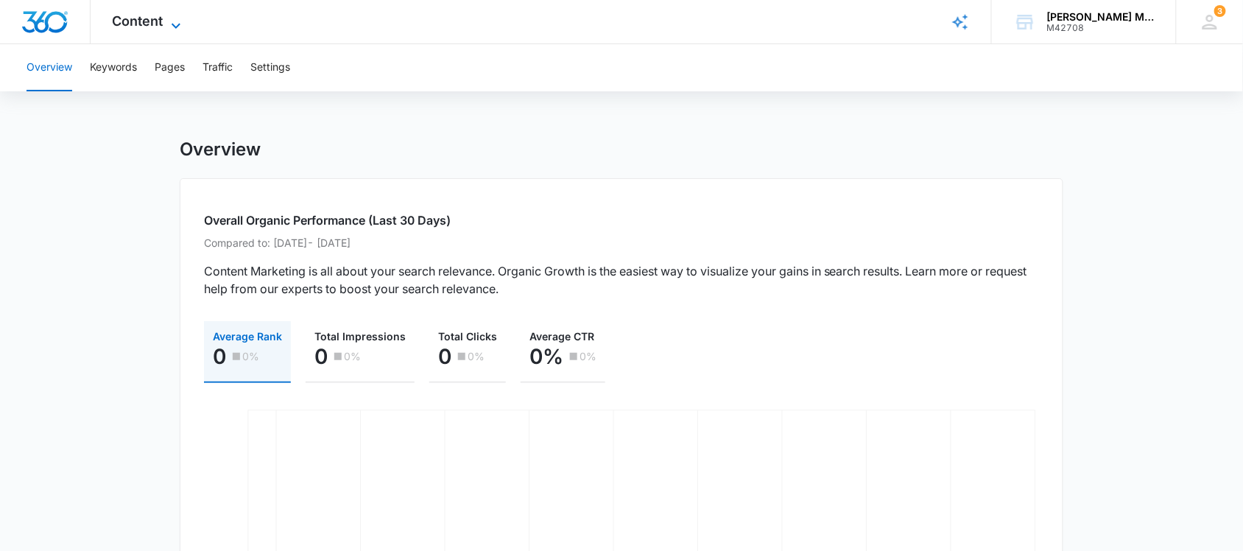
click at [171, 24] on icon at bounding box center [176, 26] width 18 height 18
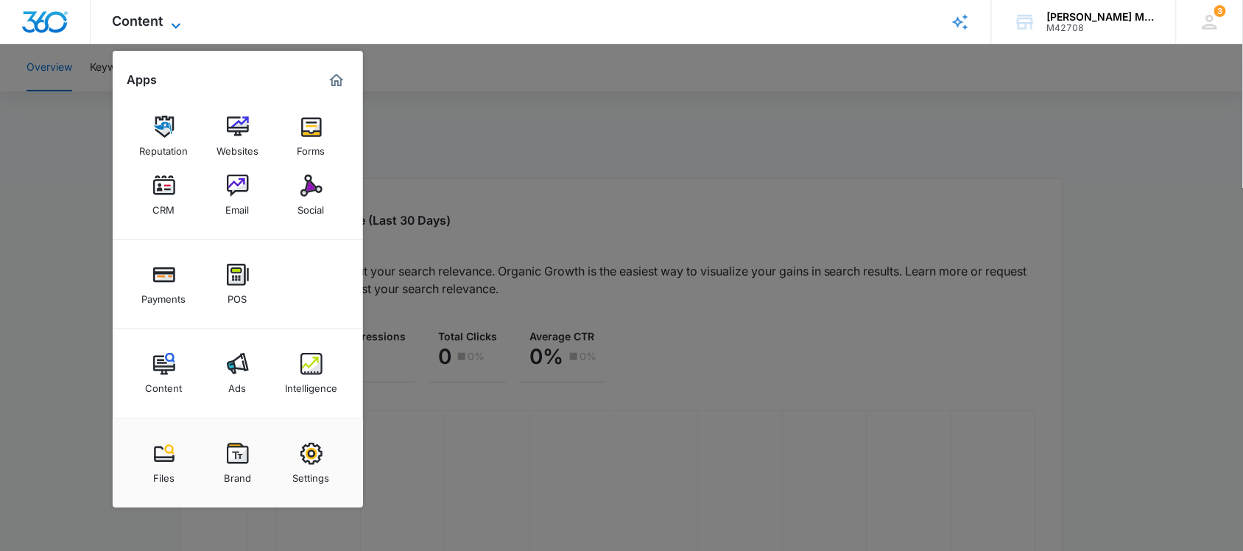
click at [171, 24] on icon at bounding box center [176, 26] width 18 height 18
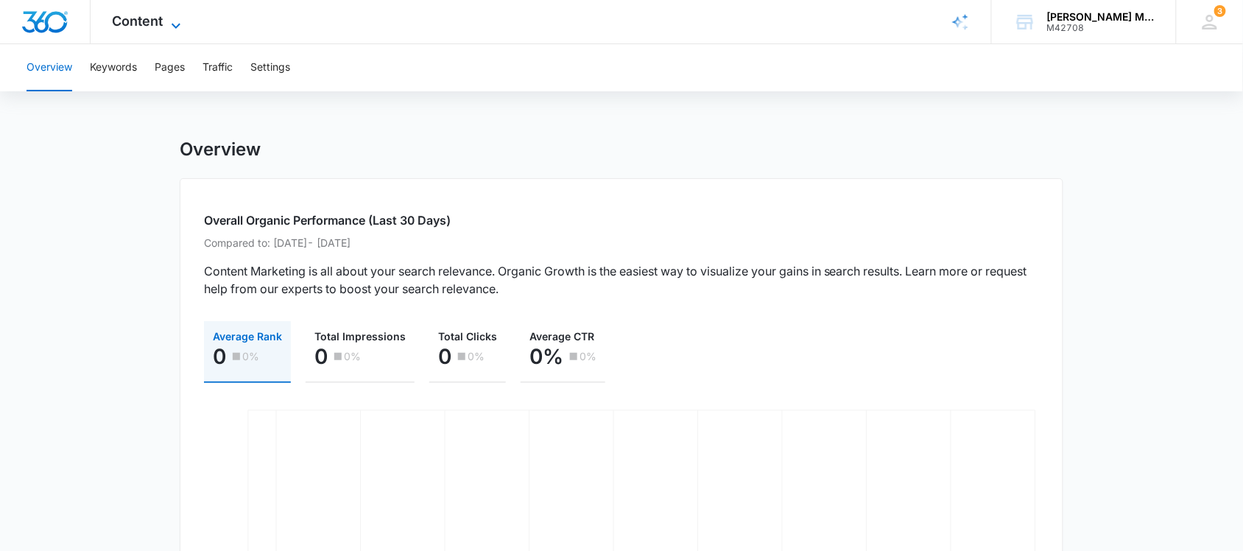
click at [171, 24] on icon at bounding box center [176, 26] width 18 height 18
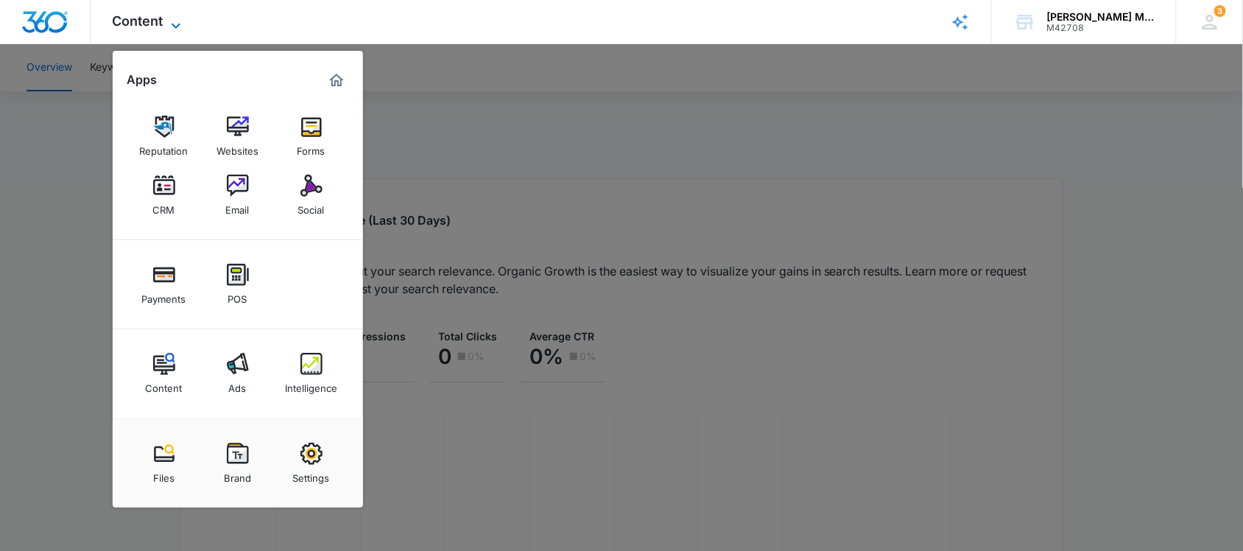
click at [171, 24] on icon at bounding box center [176, 26] width 18 height 18
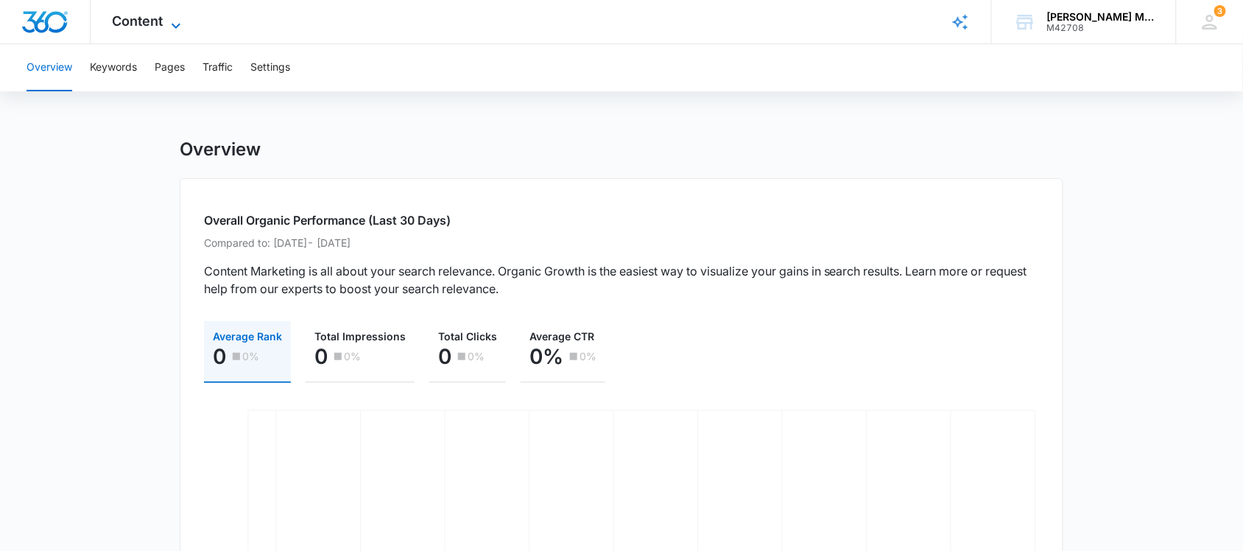
click at [177, 26] on icon at bounding box center [176, 25] width 9 height 5
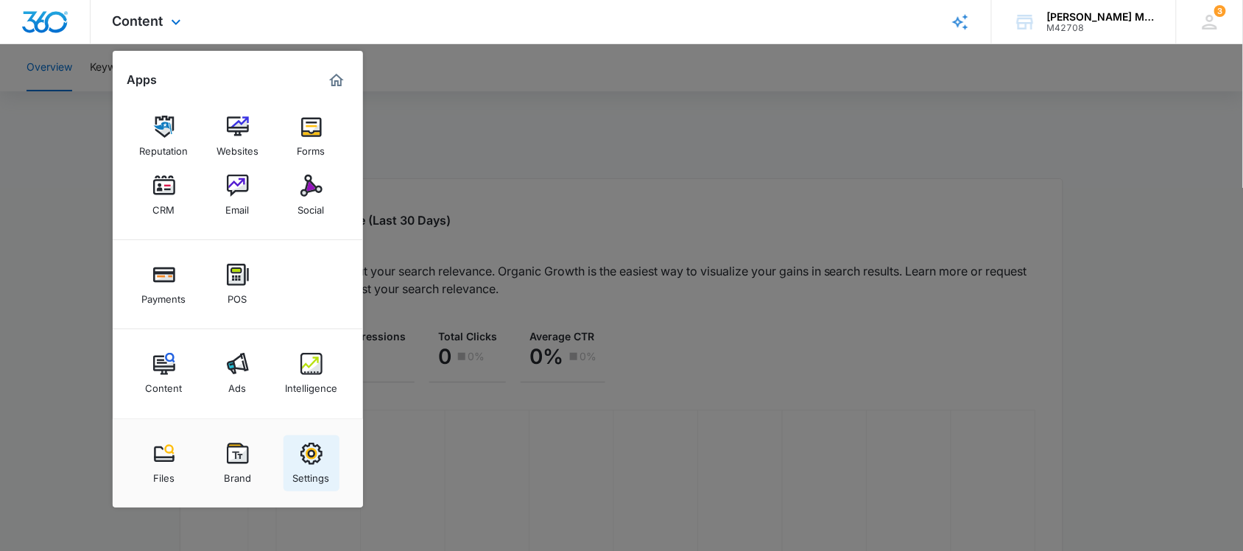
click at [302, 456] on img at bounding box center [311, 453] width 22 height 22
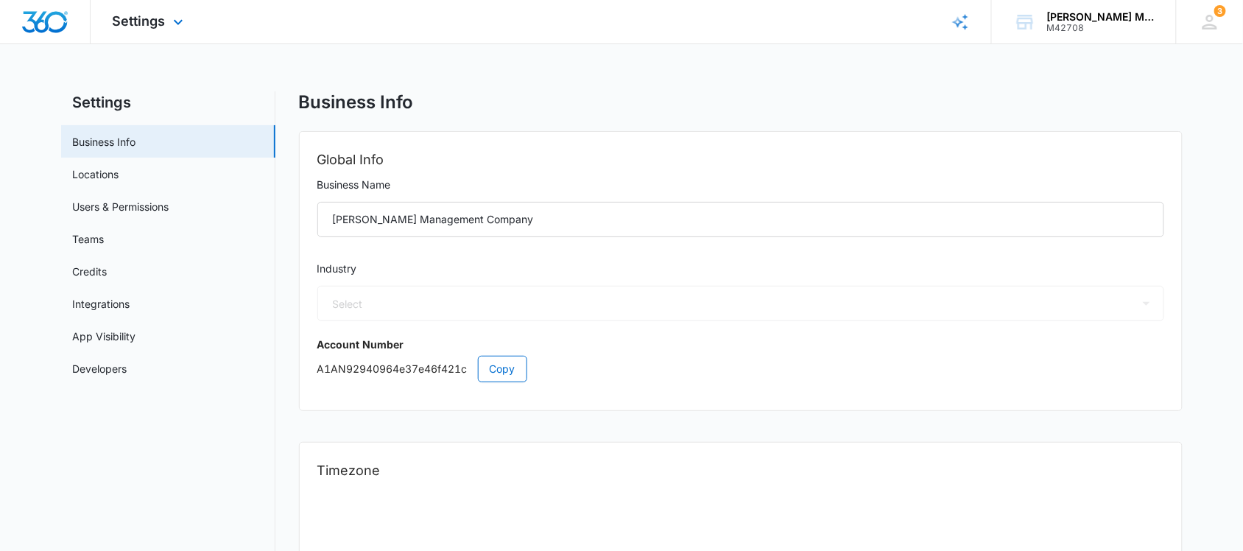
select select "35"
select select "US"
select select "America/New_York"
click at [130, 299] on link "Integrations" at bounding box center [101, 303] width 57 height 15
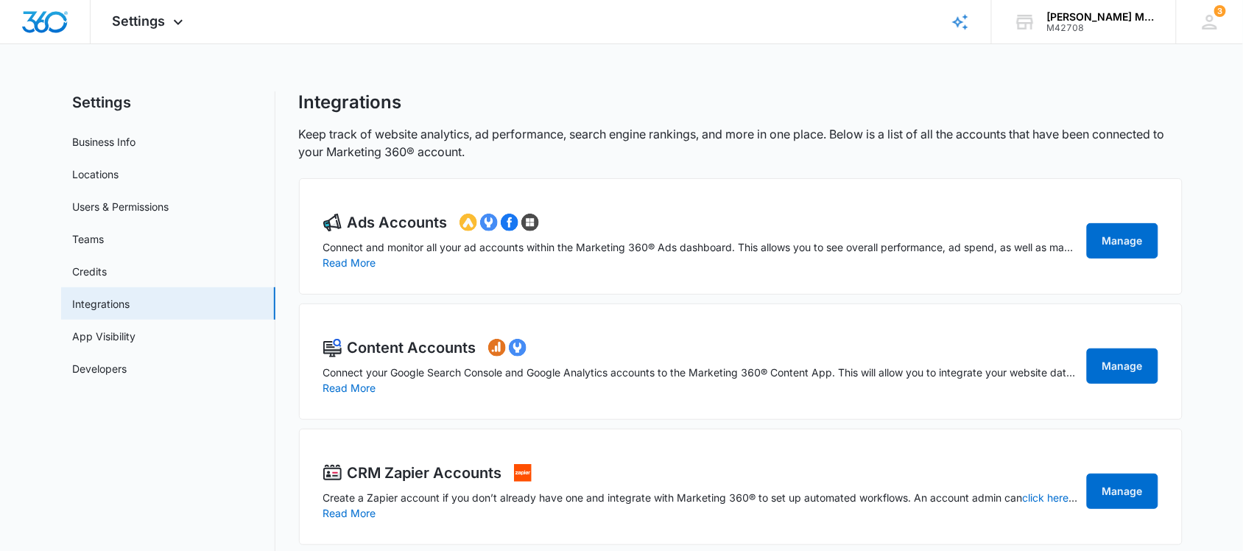
scroll to position [21, 0]
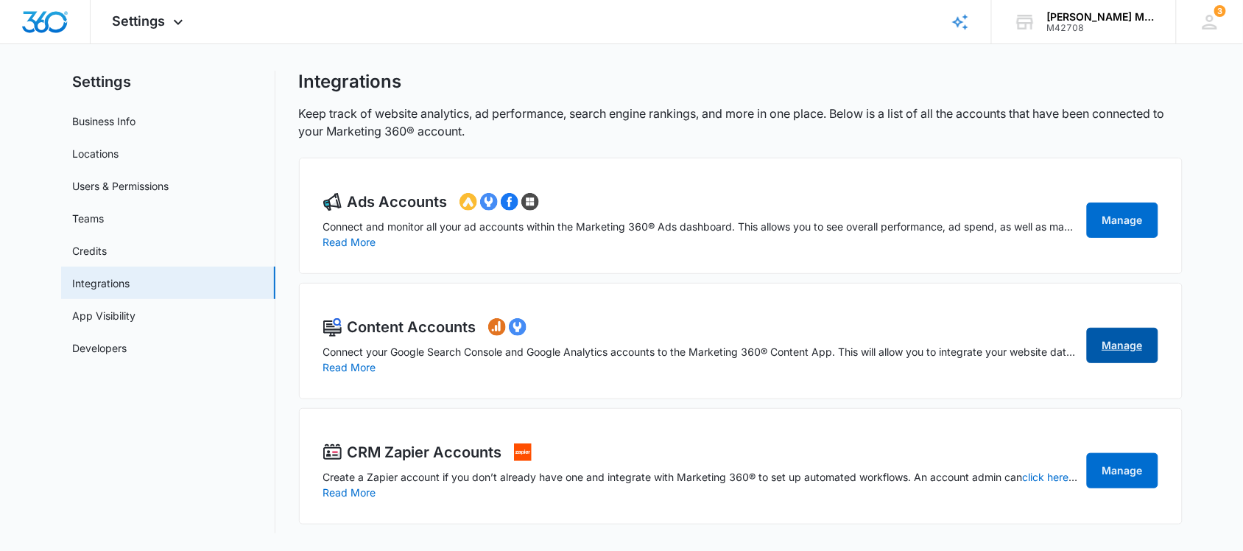
click at [1127, 350] on link "Manage" at bounding box center [1121, 345] width 71 height 35
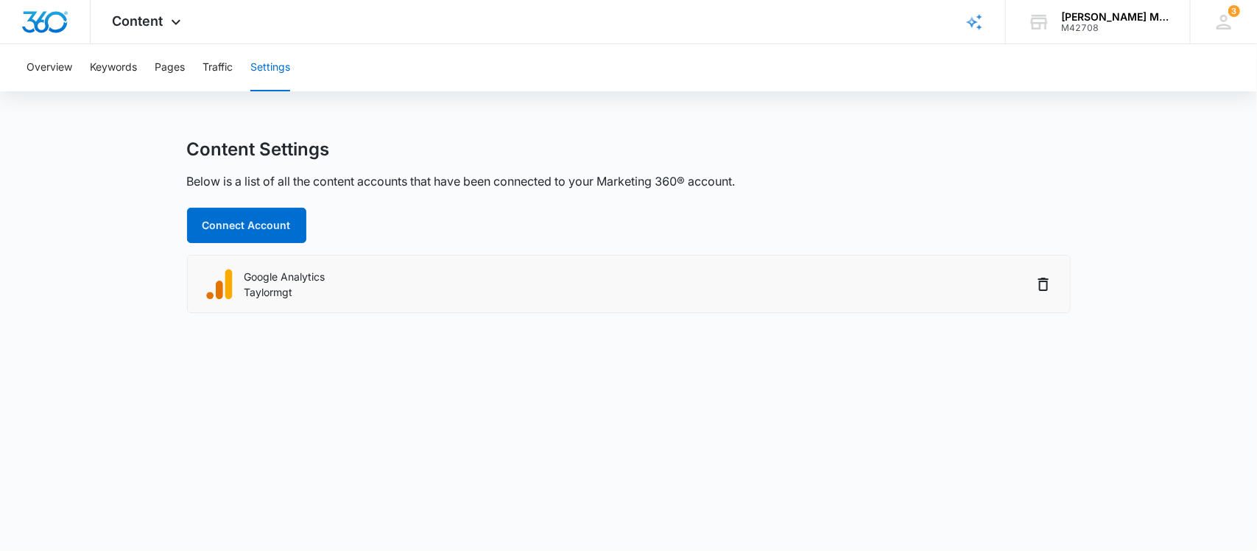
click at [626, 269] on div "Google Analytics Taylormgt" at bounding box center [617, 283] width 830 height 33
click at [144, 20] on span "Content" at bounding box center [138, 20] width 51 height 15
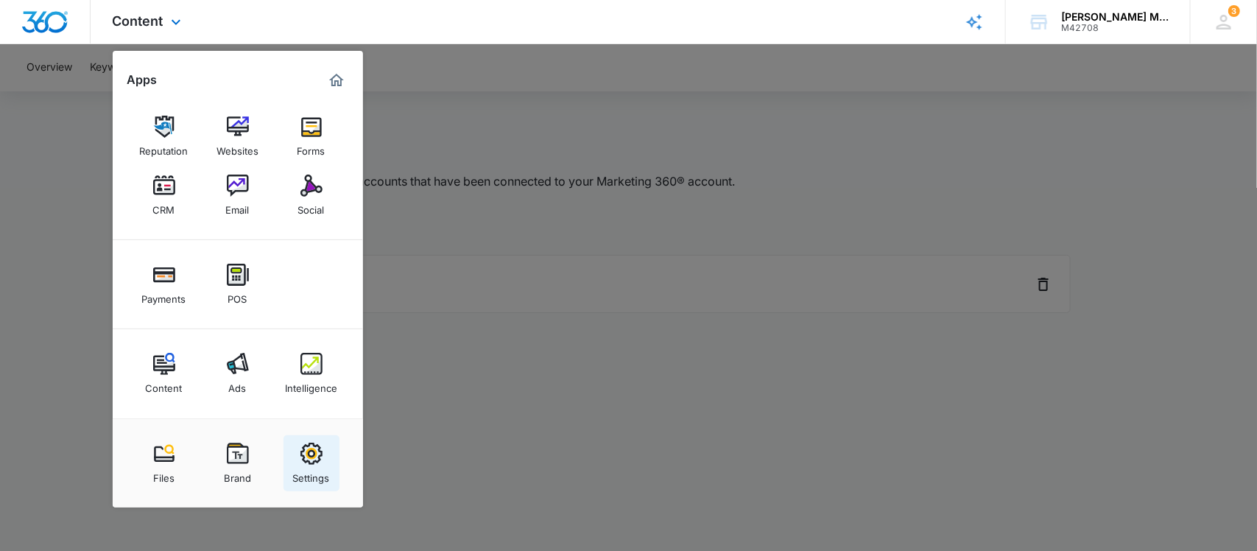
click at [296, 476] on div "Settings" at bounding box center [311, 473] width 37 height 19
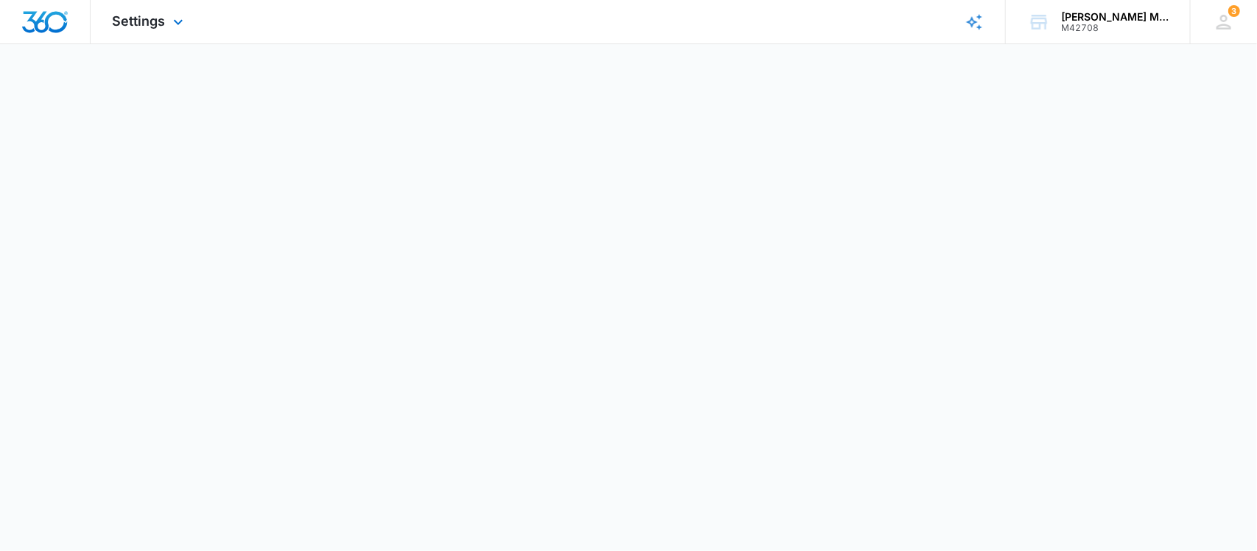
select select "35"
select select "US"
select select "America/New_York"
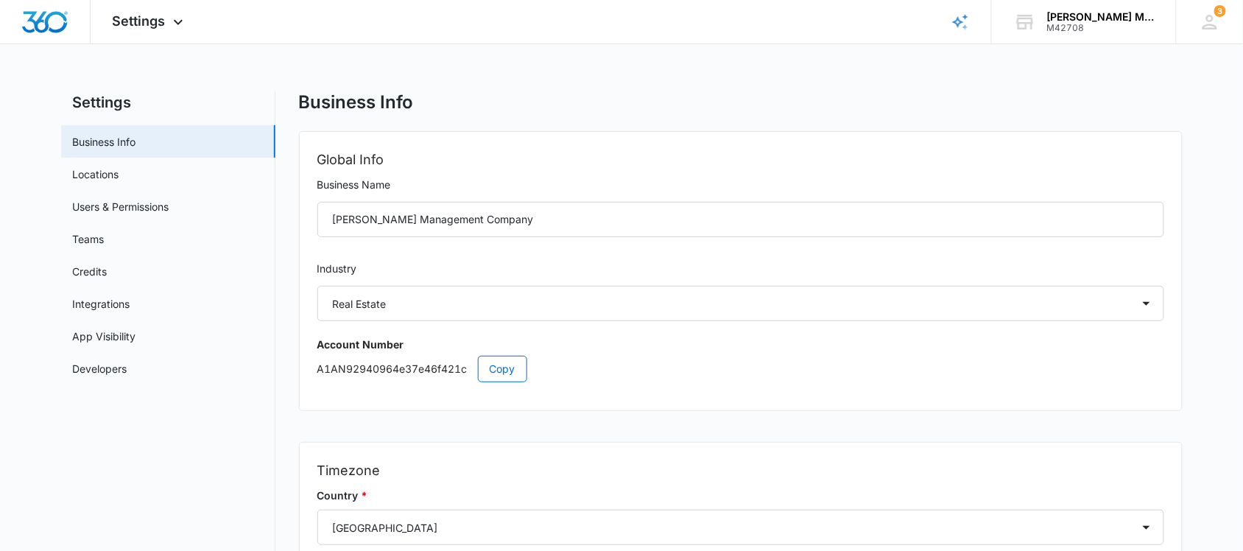
scroll to position [11, 0]
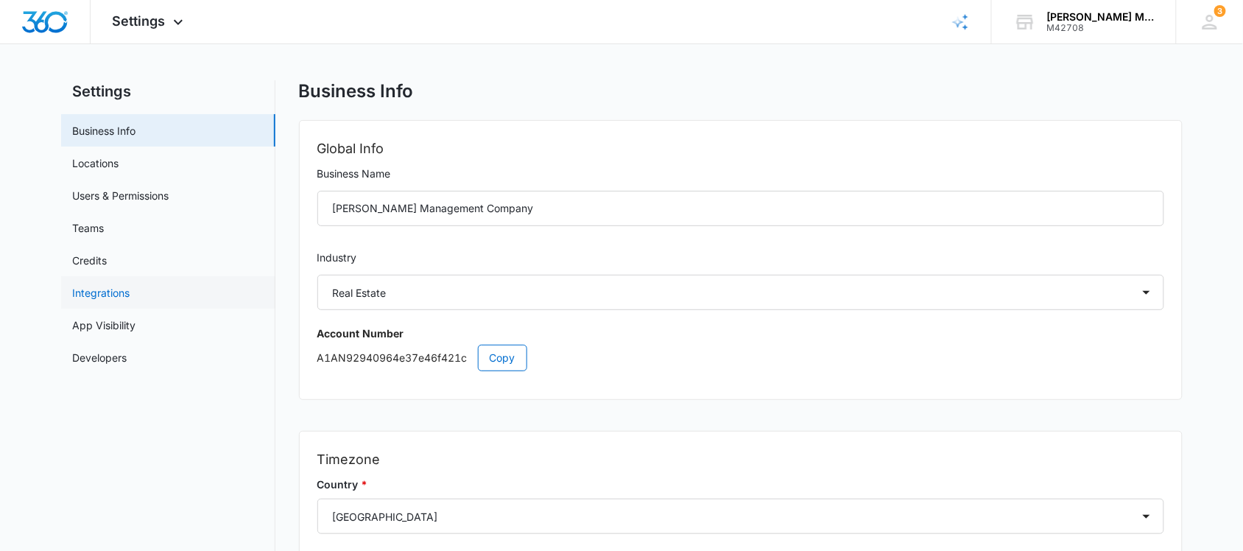
click at [130, 292] on link "Integrations" at bounding box center [101, 292] width 57 height 15
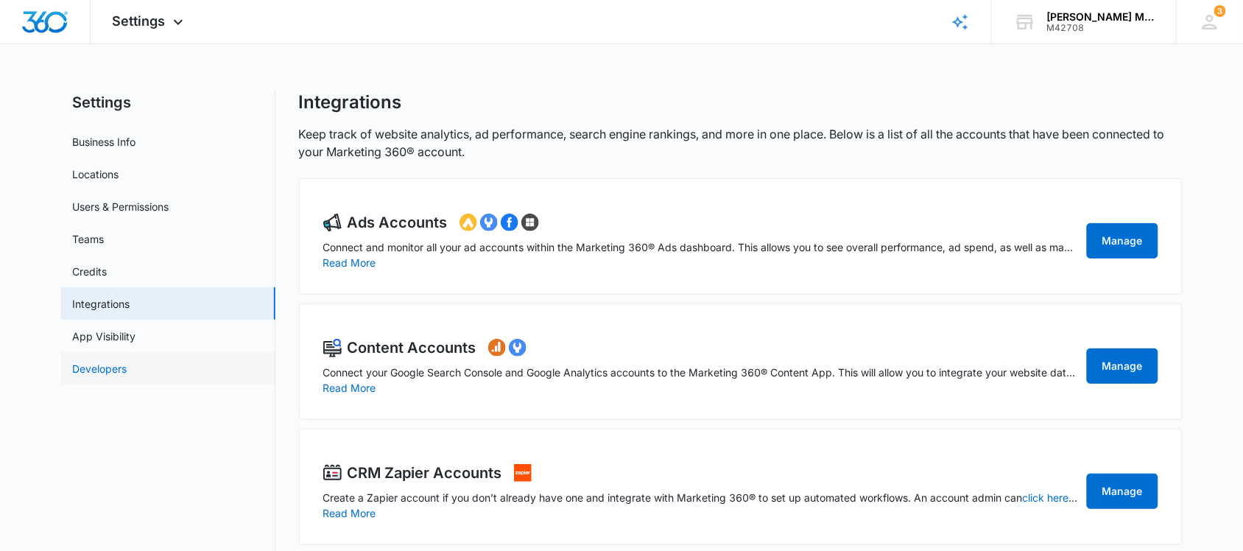
click at [127, 376] on link "Developers" at bounding box center [100, 368] width 54 height 15
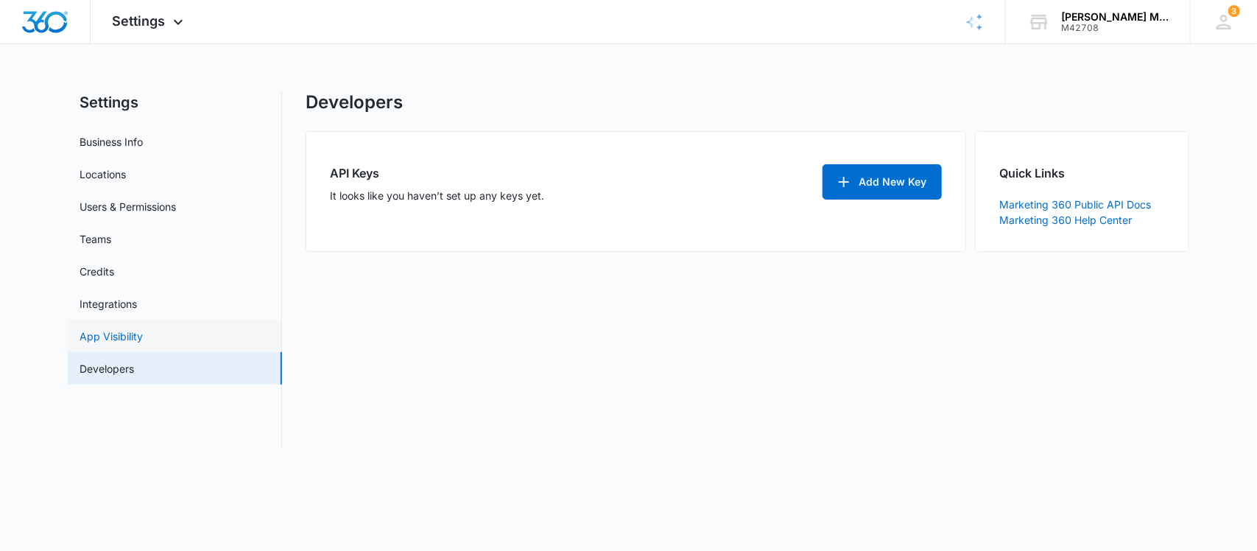
click at [143, 329] on link "App Visibility" at bounding box center [110, 335] width 63 height 15
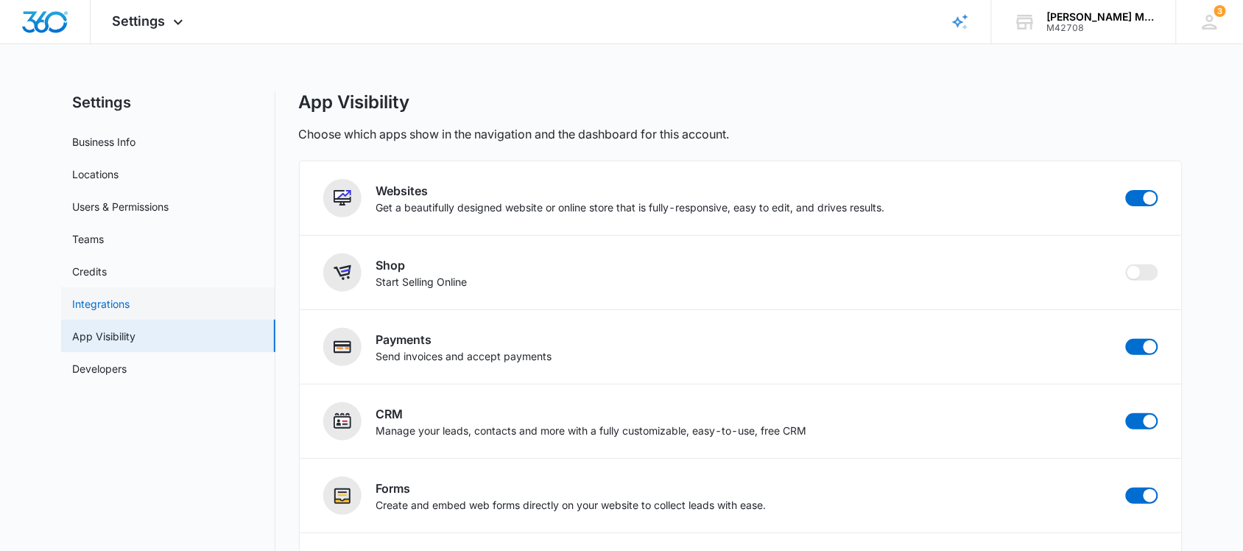
click at [130, 296] on link "Integrations" at bounding box center [101, 303] width 57 height 15
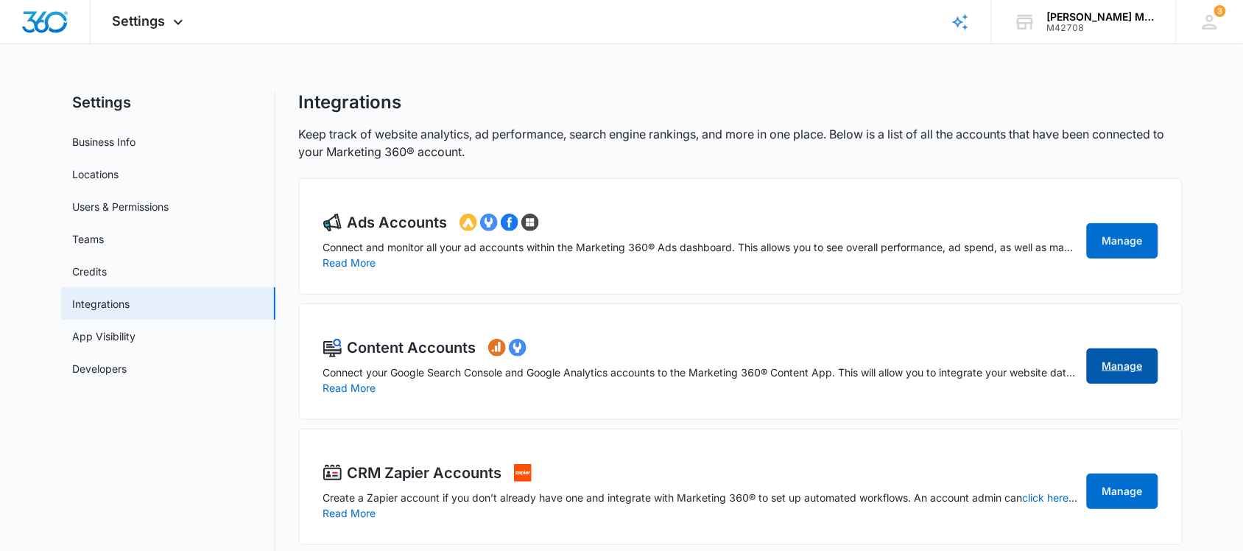
click at [1115, 367] on link "Manage" at bounding box center [1121, 365] width 71 height 35
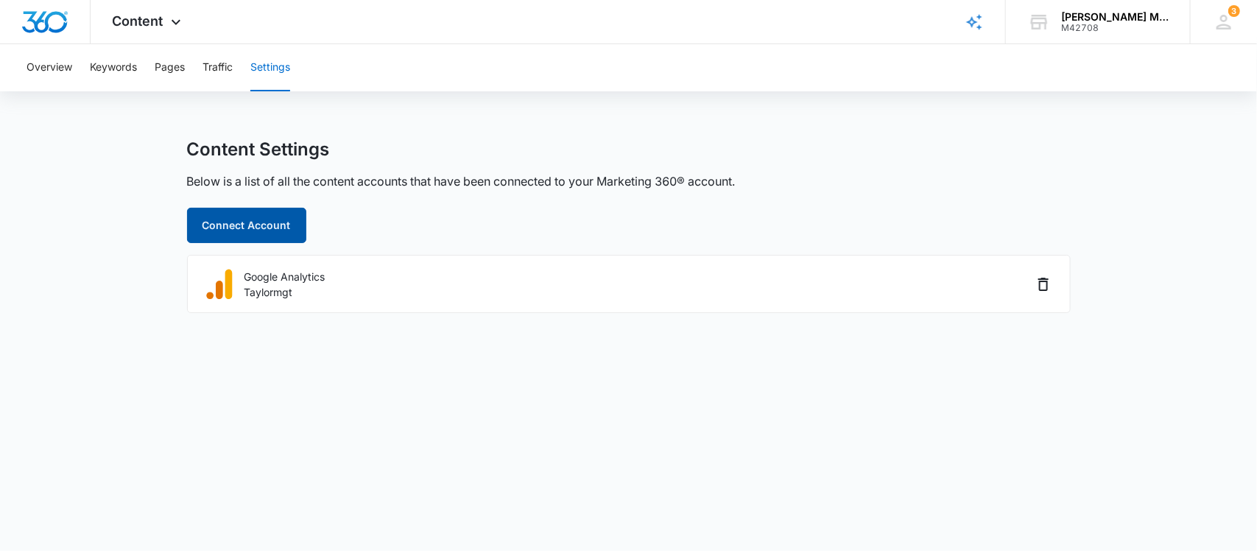
click at [254, 225] on button "Connect Account" at bounding box center [246, 225] width 119 height 35
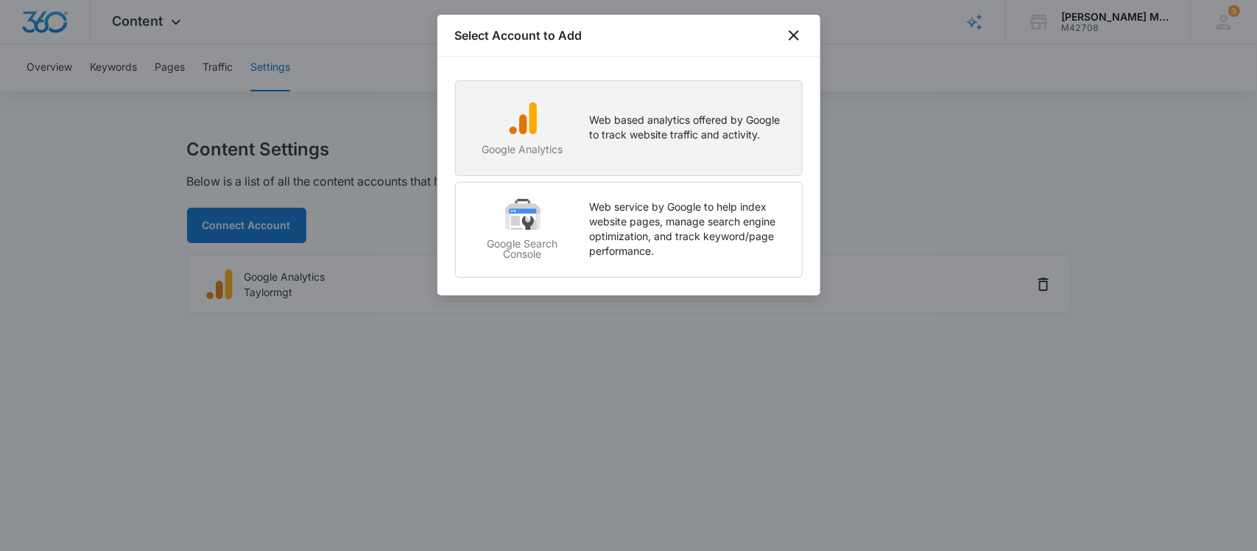
click at [508, 116] on img "button" at bounding box center [522, 117] width 35 height 35
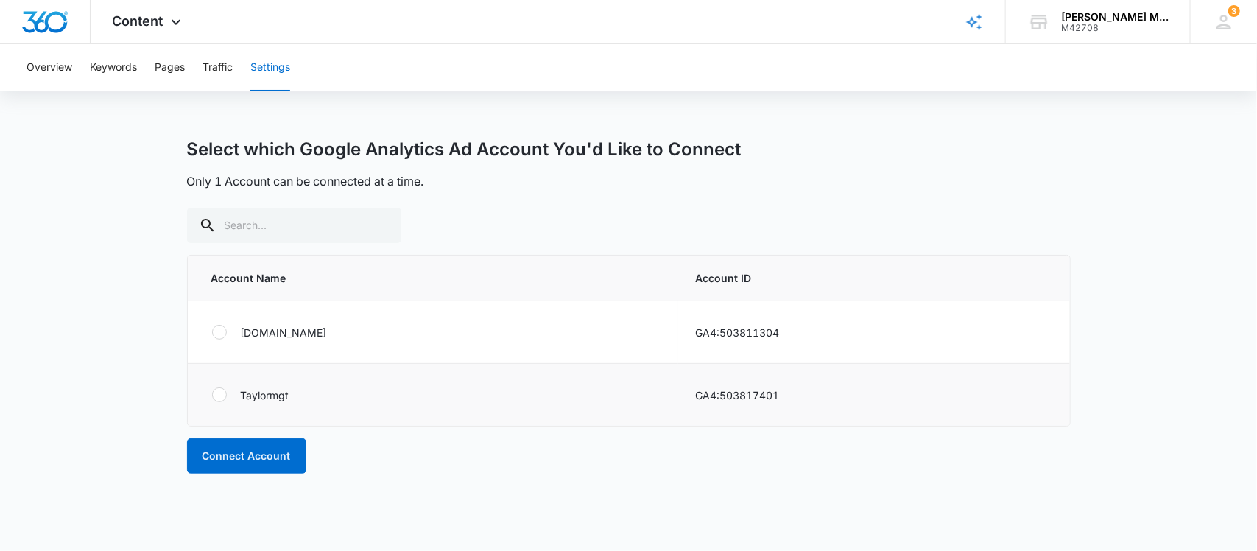
click at [217, 395] on div at bounding box center [219, 394] width 15 height 15
click at [212, 395] on input "radio" at bounding box center [211, 395] width 1 height 1
click at [249, 458] on button "Connect Account" at bounding box center [246, 455] width 119 height 35
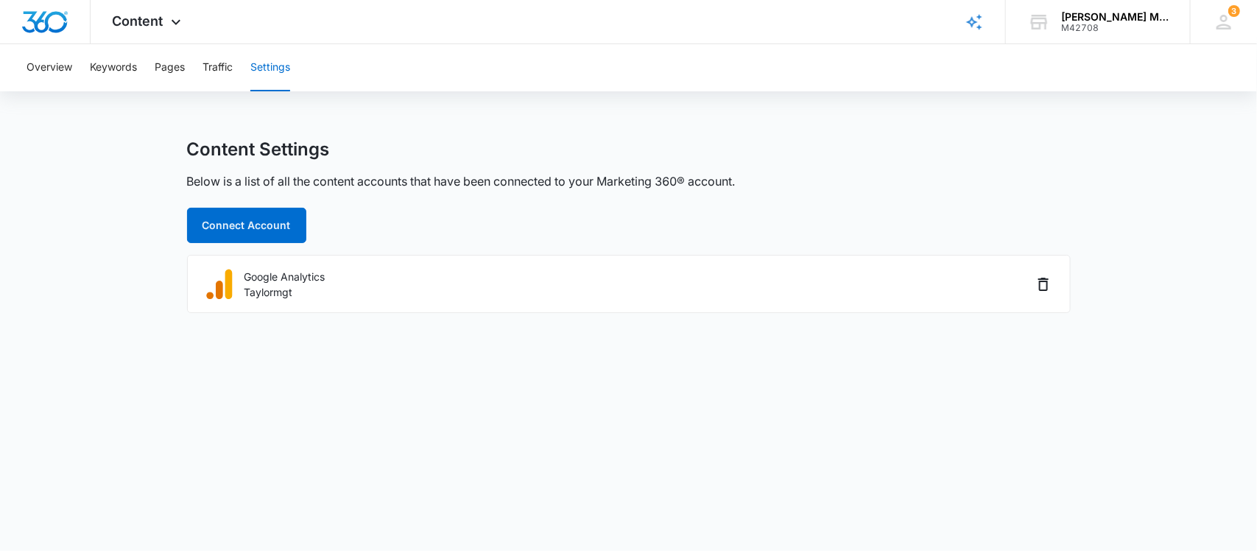
click at [376, 450] on body "Content Apps Reputation Websites Forms CRM Email Social Payments POS Content Ad…" at bounding box center [628, 275] width 1257 height 551
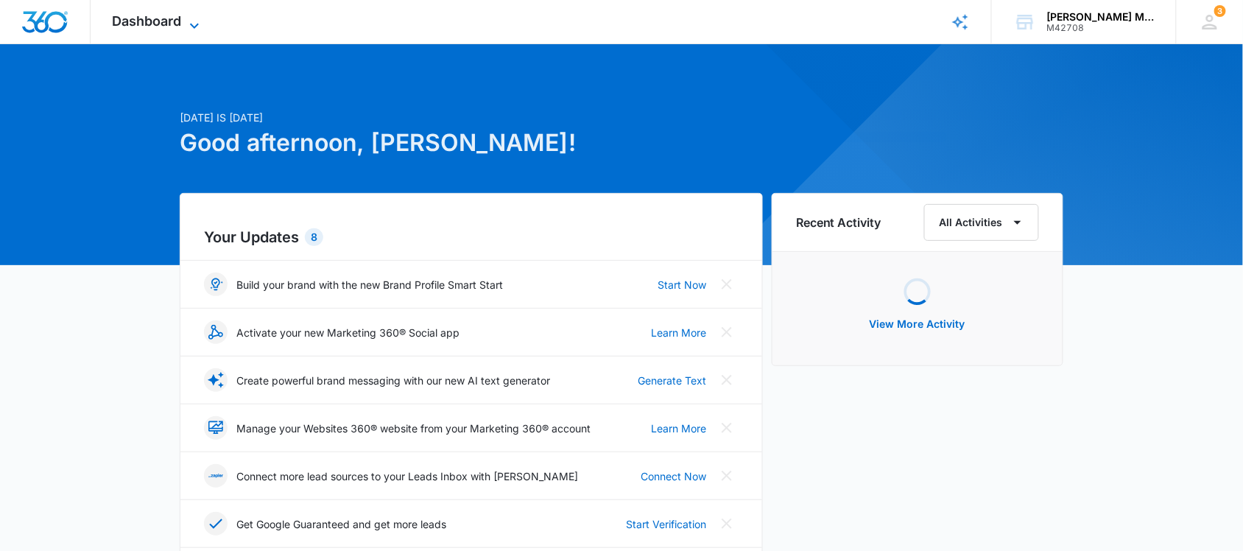
click at [136, 15] on span "Dashboard" at bounding box center [147, 20] width 69 height 15
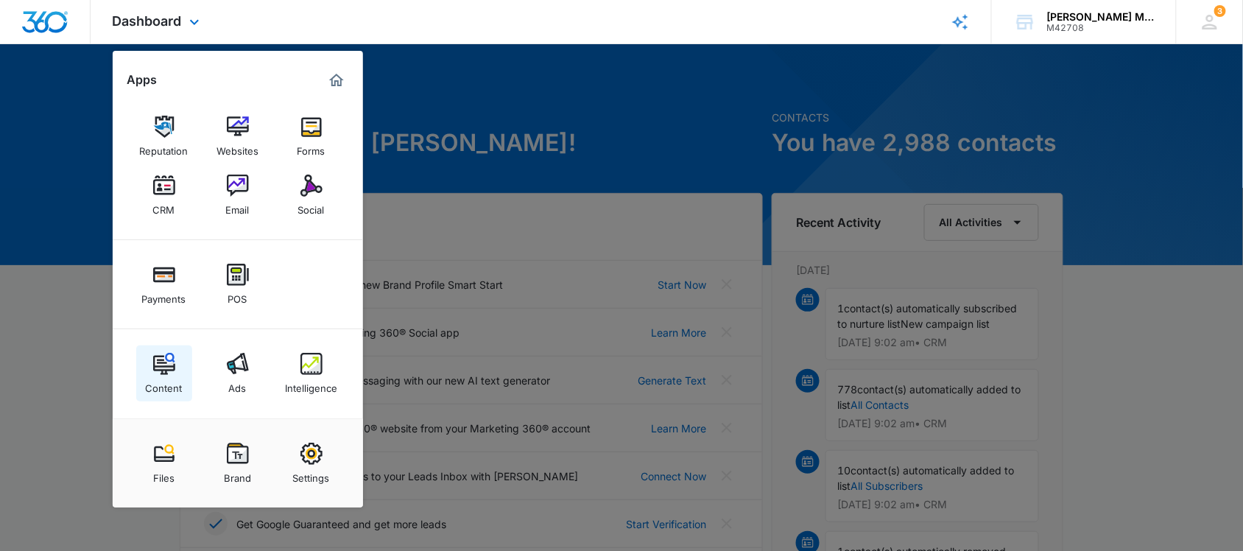
click at [157, 363] on img at bounding box center [164, 364] width 22 height 22
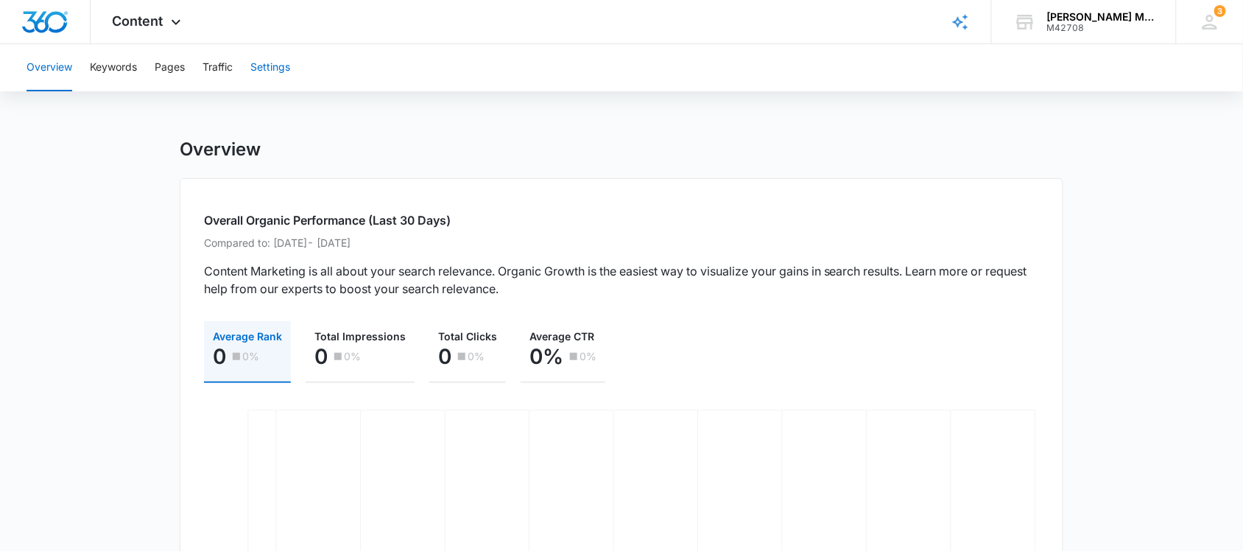
click at [266, 65] on button "Settings" at bounding box center [270, 67] width 40 height 47
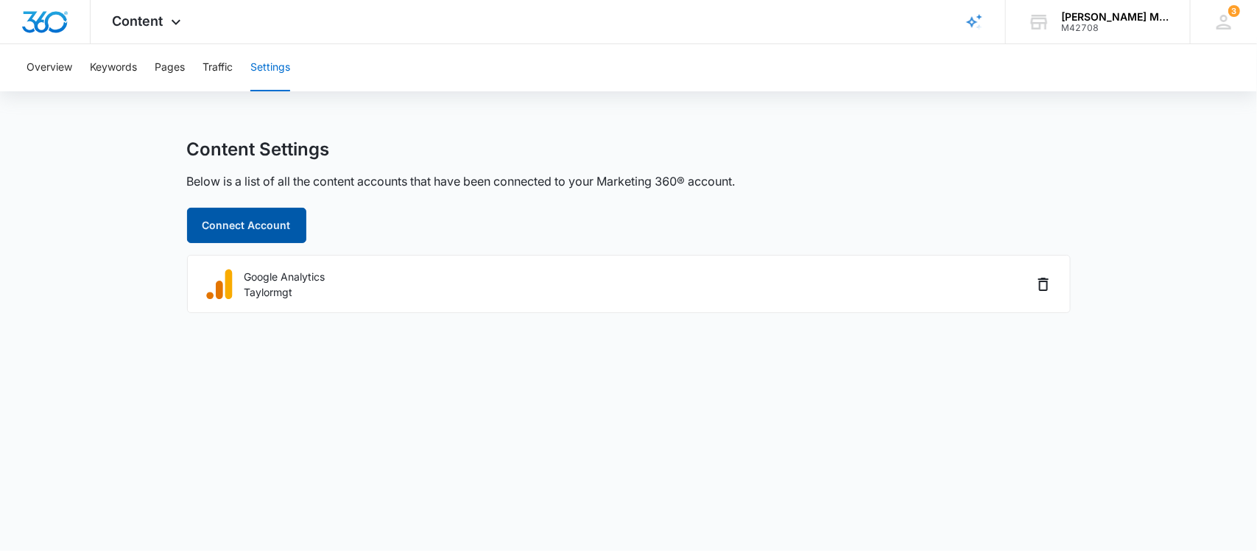
click at [251, 222] on button "Connect Account" at bounding box center [246, 225] width 119 height 35
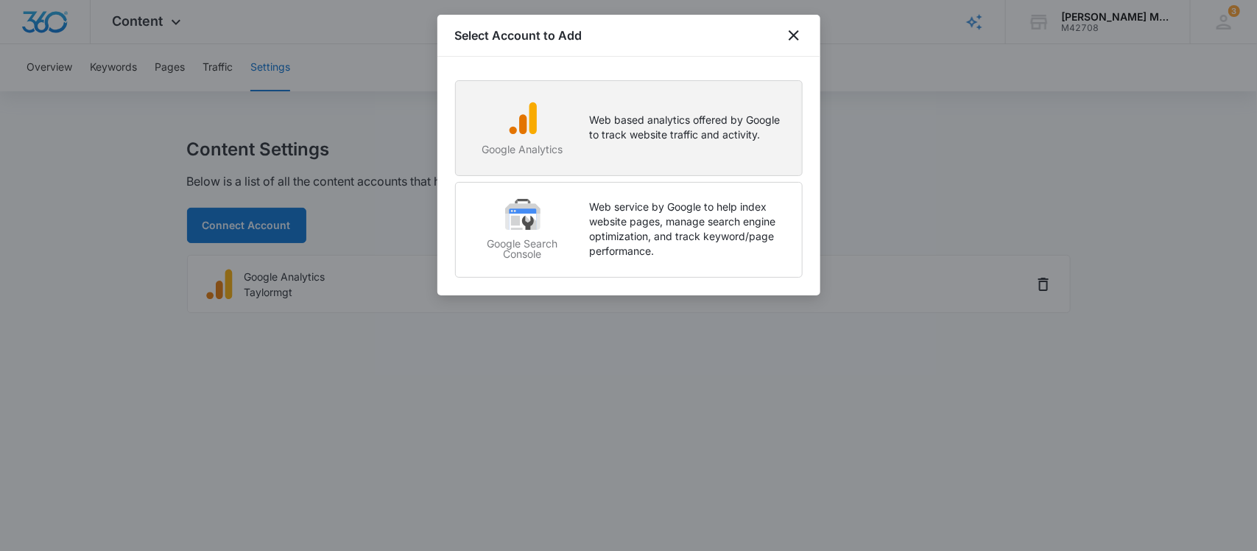
click at [531, 155] on p "Google Analytics" at bounding box center [522, 149] width 105 height 10
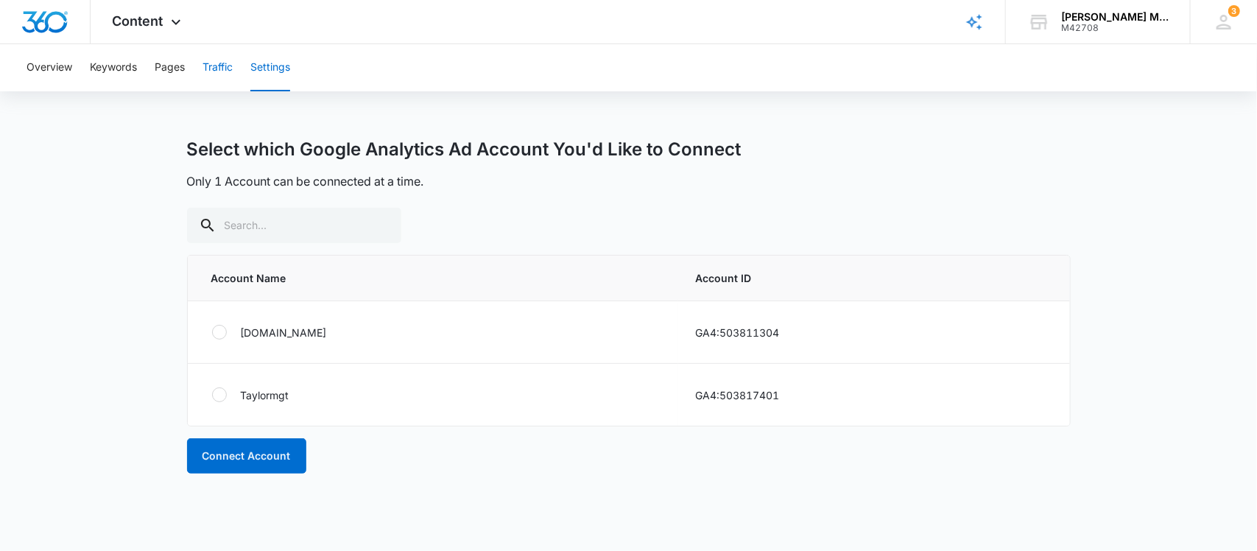
click at [222, 63] on button "Traffic" at bounding box center [217, 67] width 30 height 47
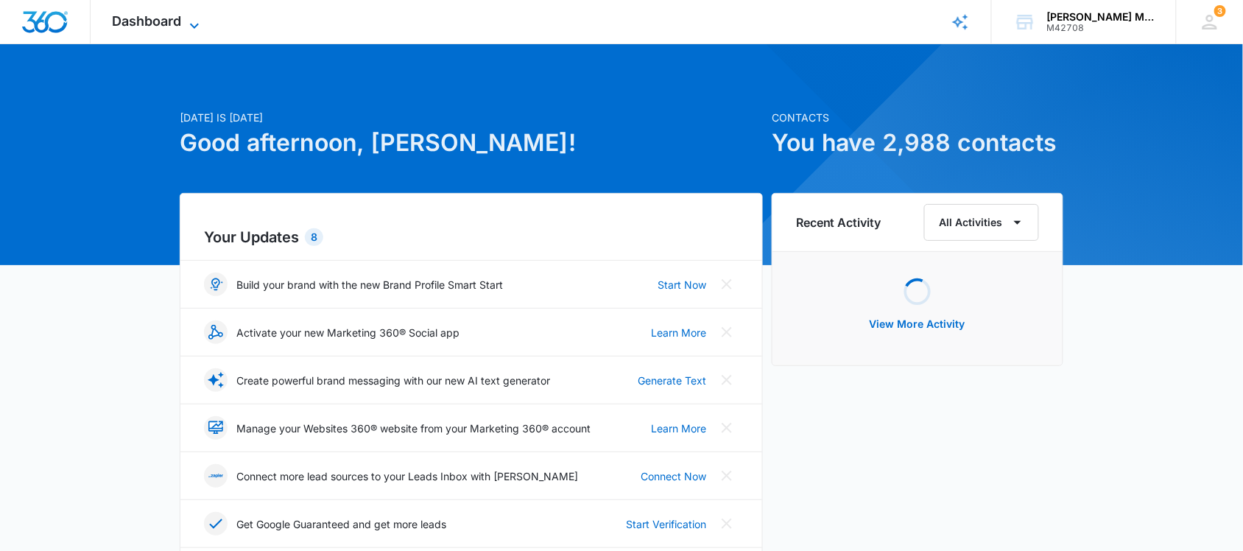
click at [180, 16] on span "Dashboard" at bounding box center [147, 20] width 69 height 15
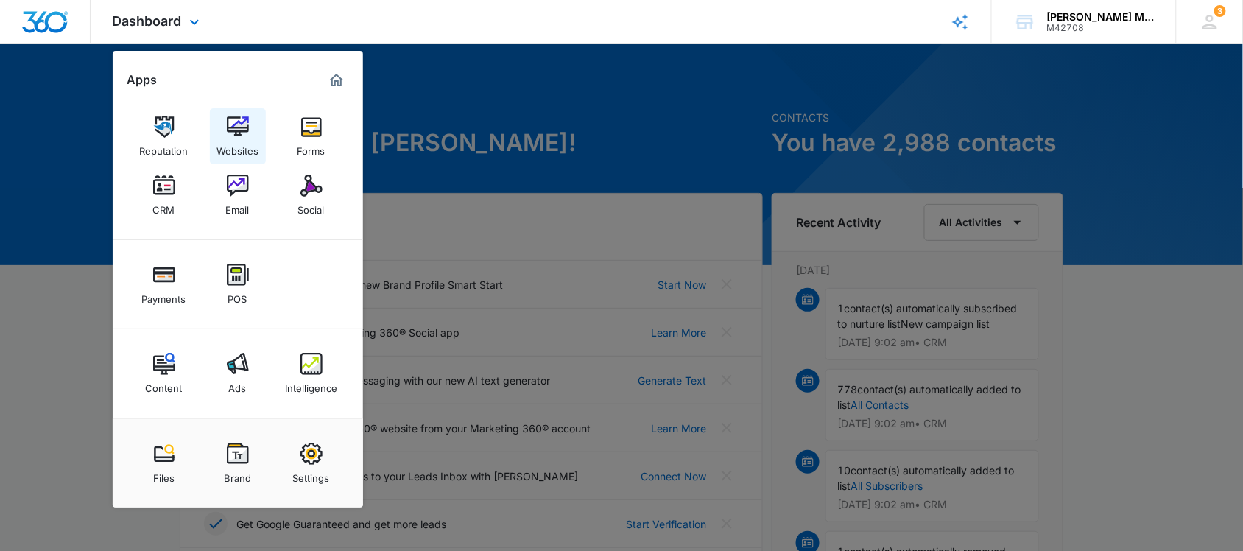
click at [233, 131] on img at bounding box center [238, 127] width 22 height 22
